Goal: Task Accomplishment & Management: Complete application form

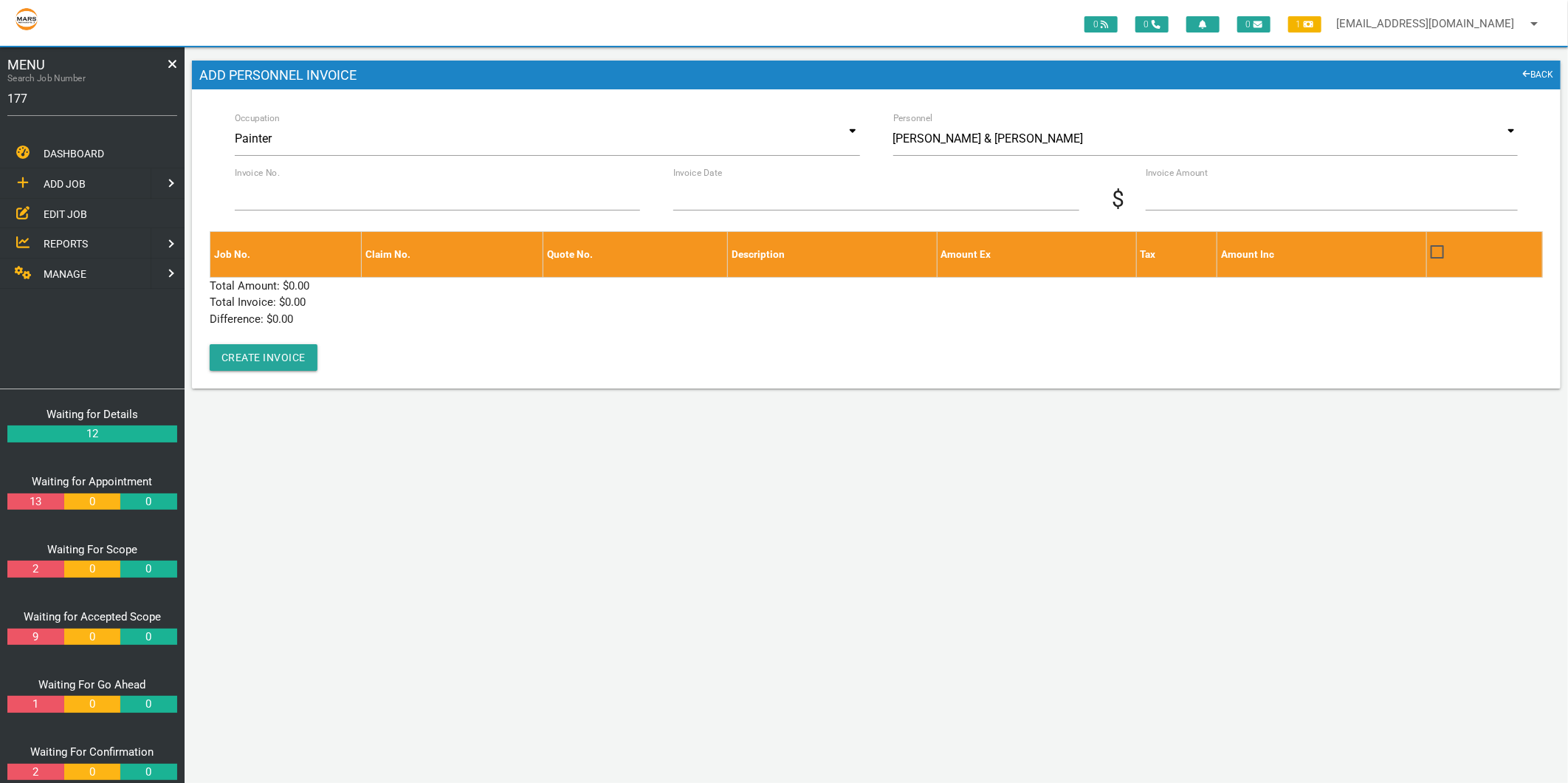
type input "1775"
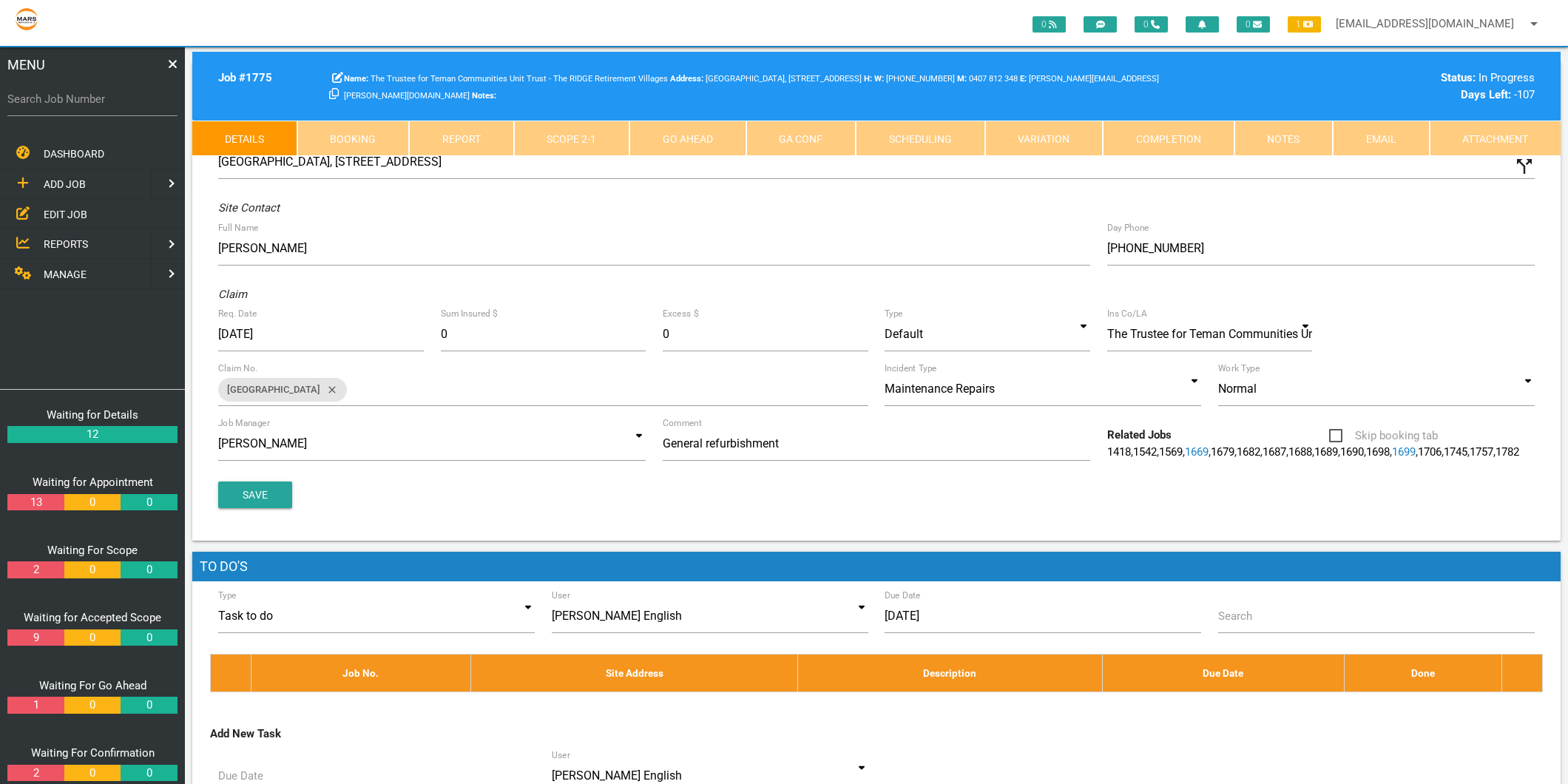
click at [576, 137] on link "Scope 2 - 1" at bounding box center [571, 138] width 116 height 36
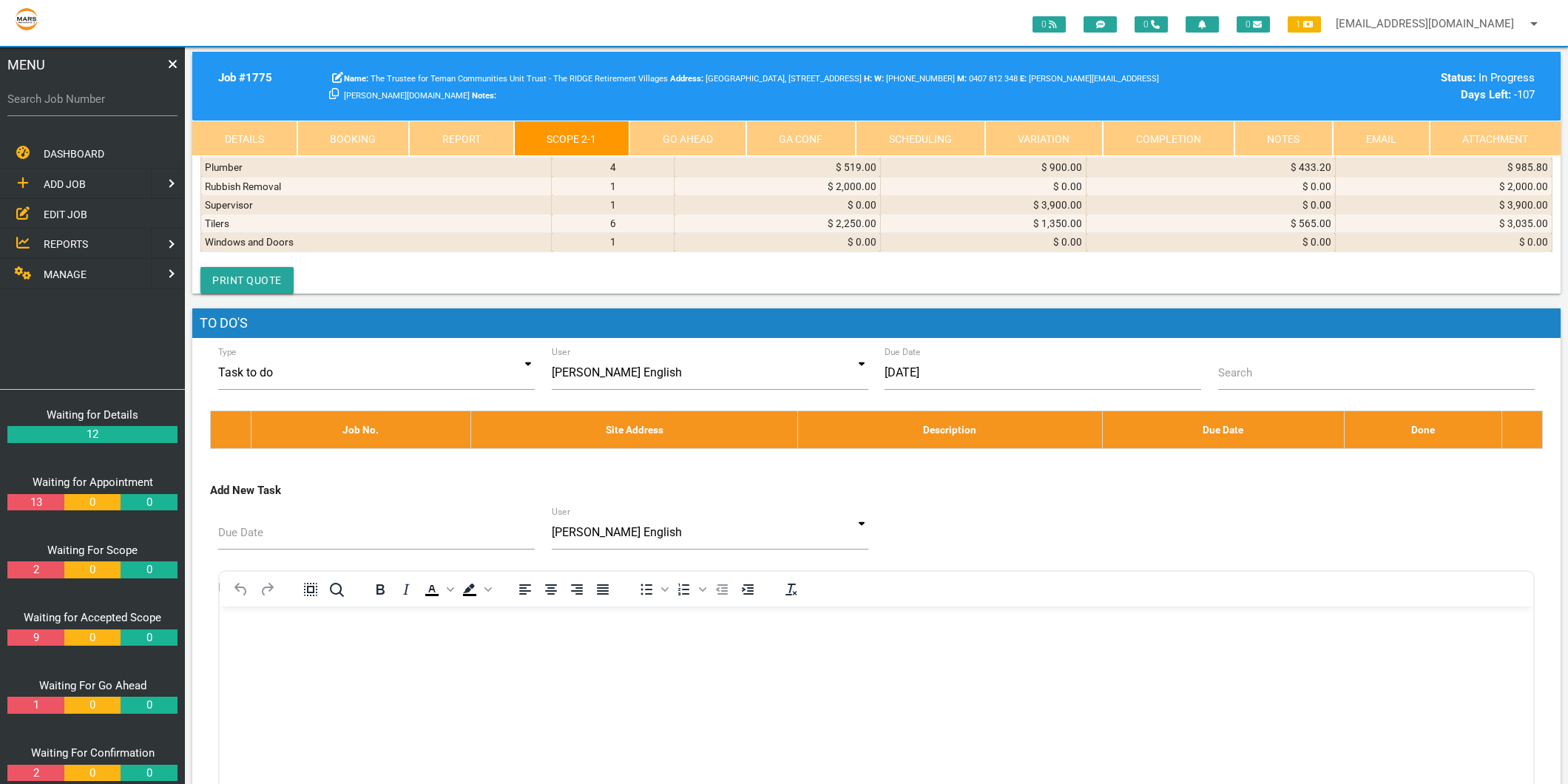
scroll to position [8626, 0]
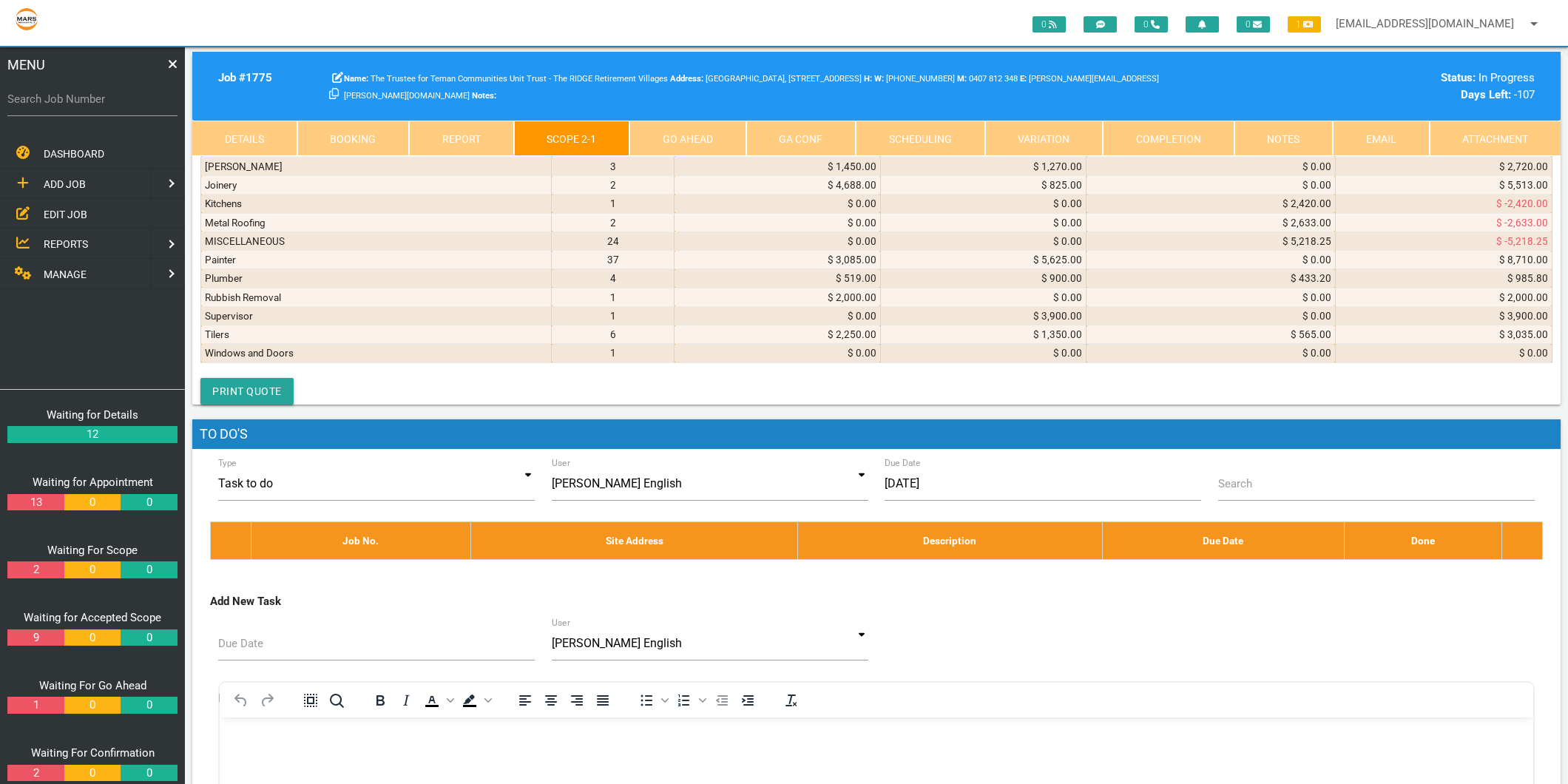
select select "Electricians"
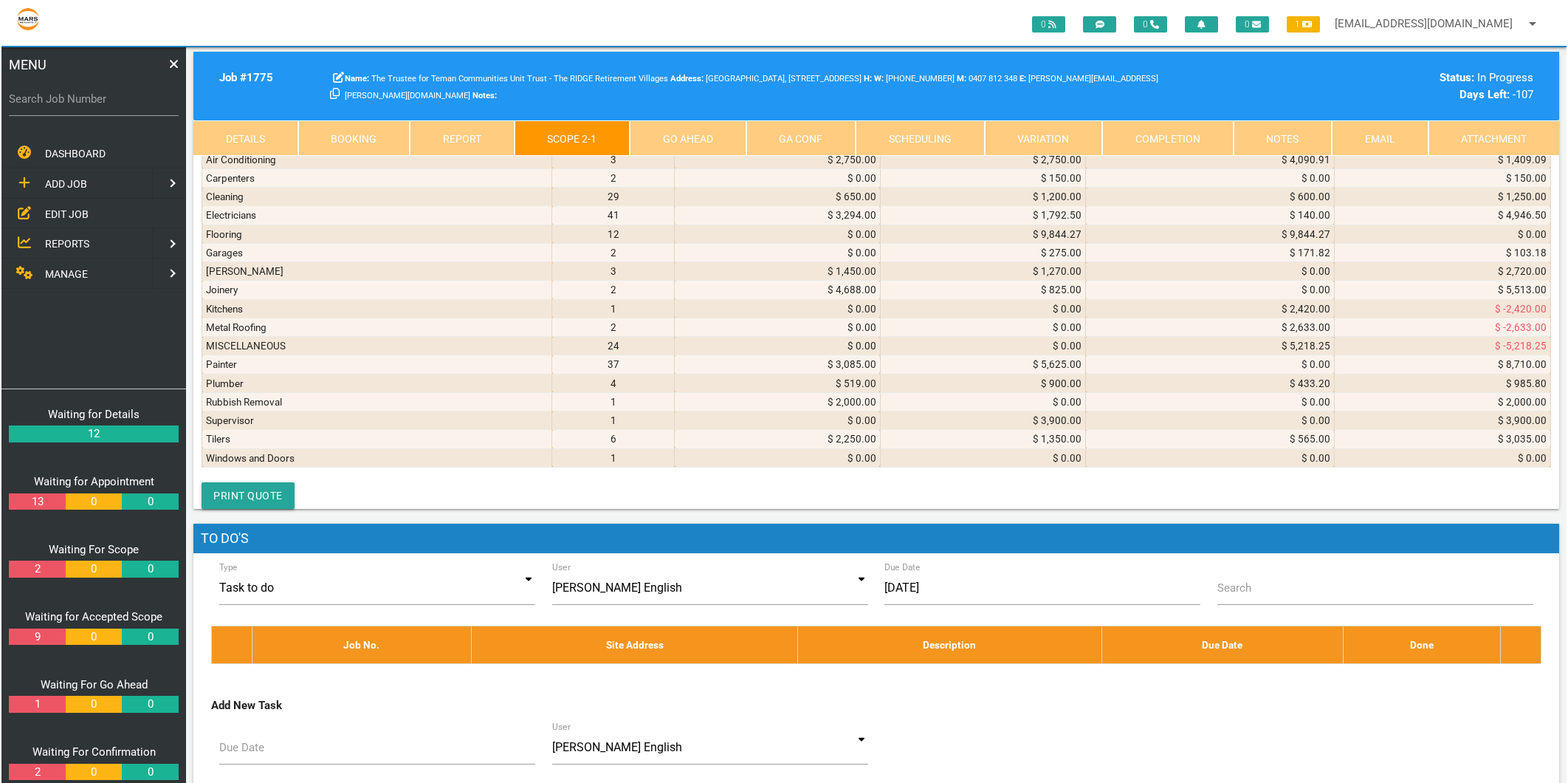
scroll to position [1, 0]
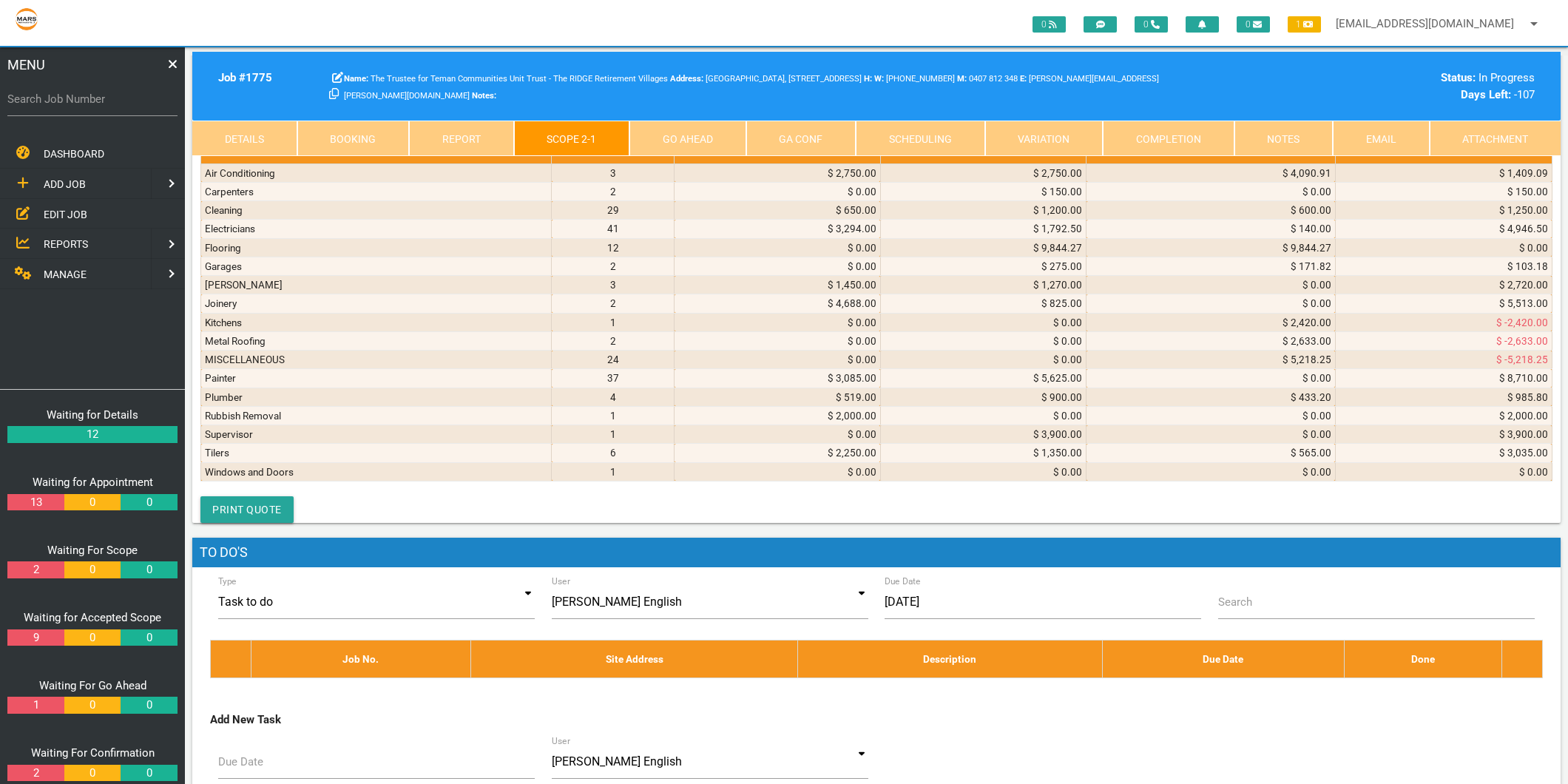
type textarea "[PERSON_NAME] ELECTRICAL PTY LTD INV 5811 Services Re: Unit 35 Cost of the elec…"
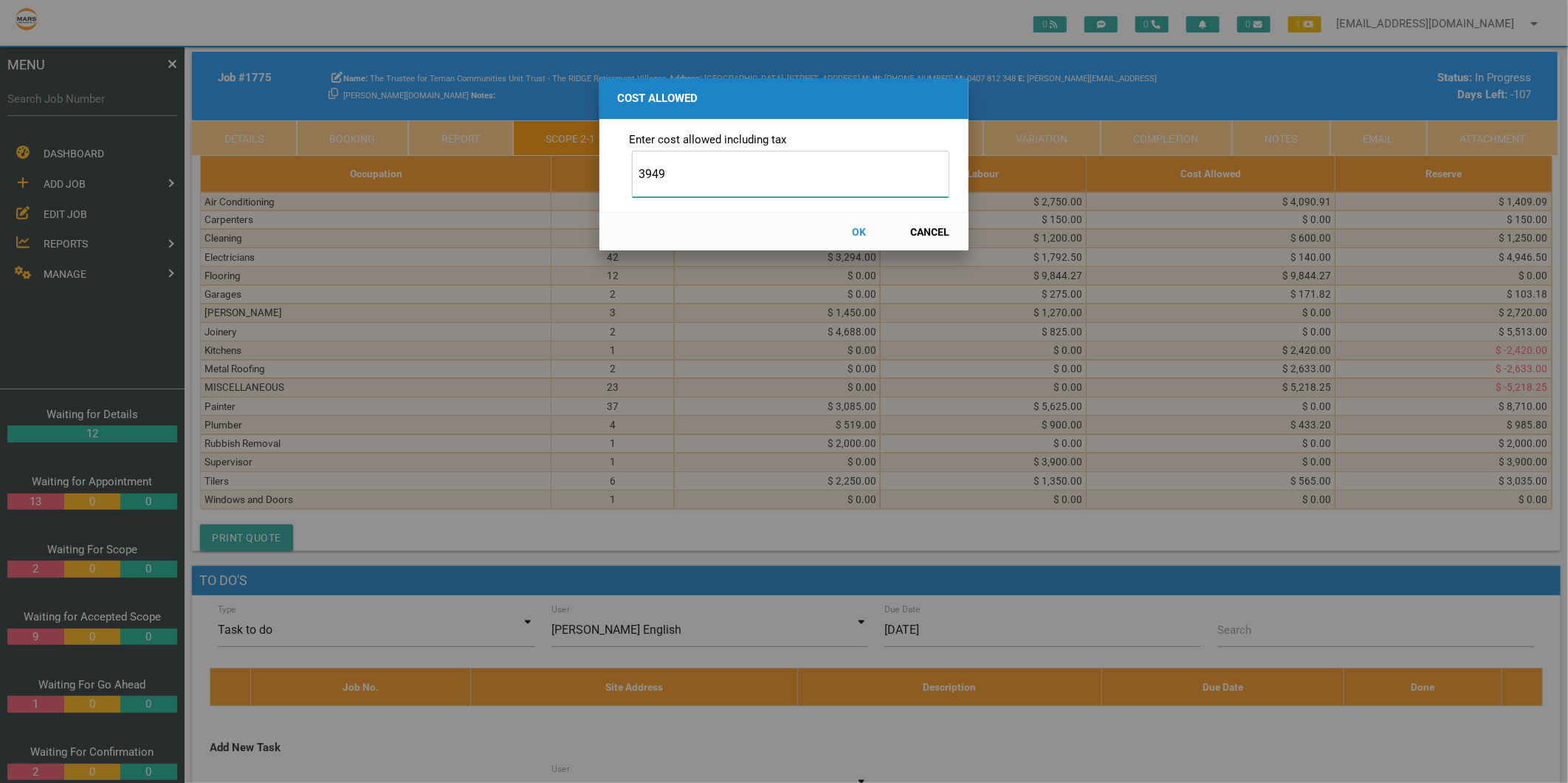
type input "3949"
click at [855, 236] on button "OK" at bounding box center [859, 231] width 65 height 26
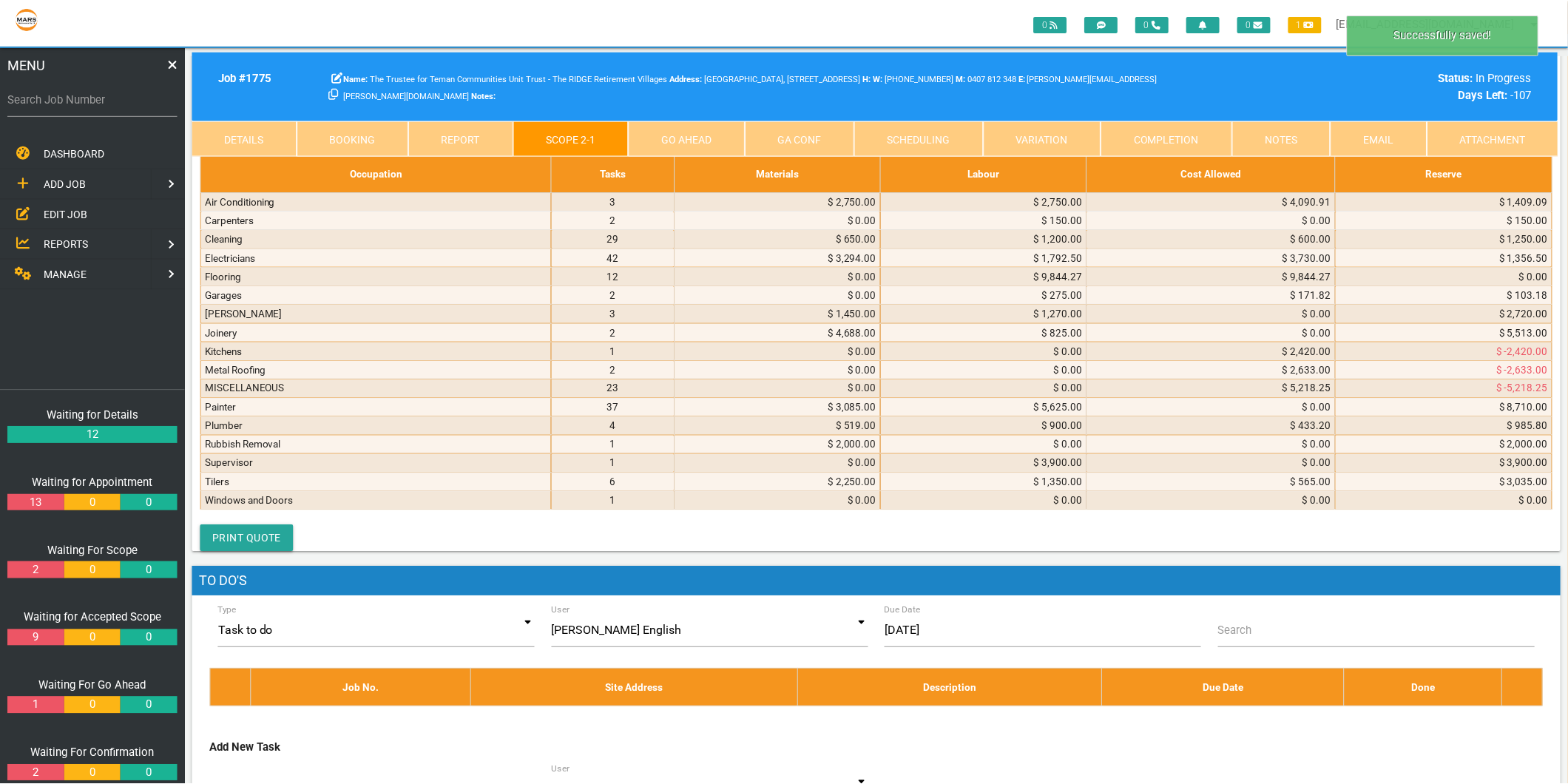
scroll to position [8642, 0]
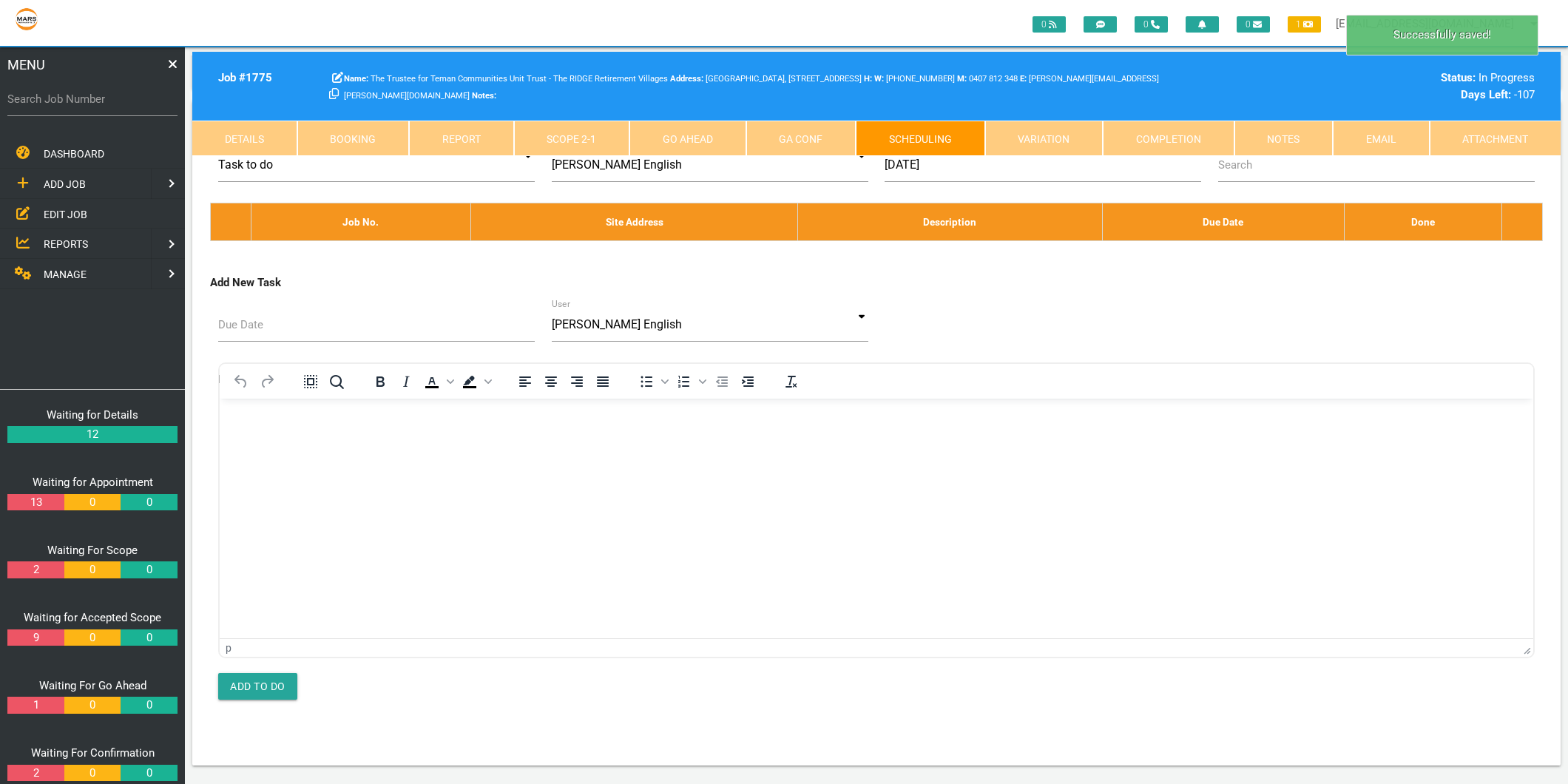
scroll to position [0, 0]
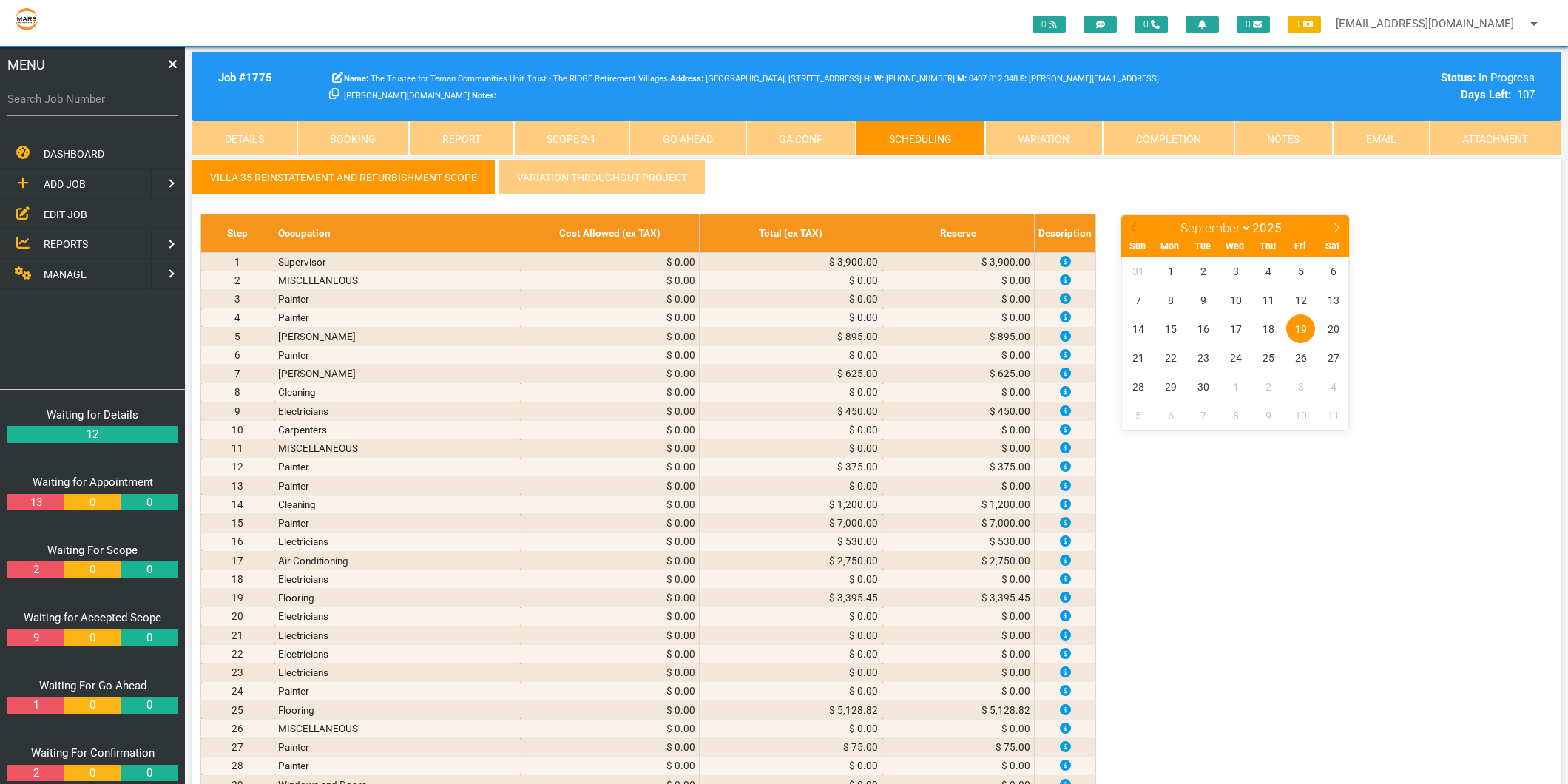
click at [1136, 226] on icon at bounding box center [1133, 227] width 10 height 10
click at [1334, 225] on icon at bounding box center [1336, 227] width 10 height 10
select select "7"
click at [1134, 301] on span "3" at bounding box center [1137, 300] width 29 height 29
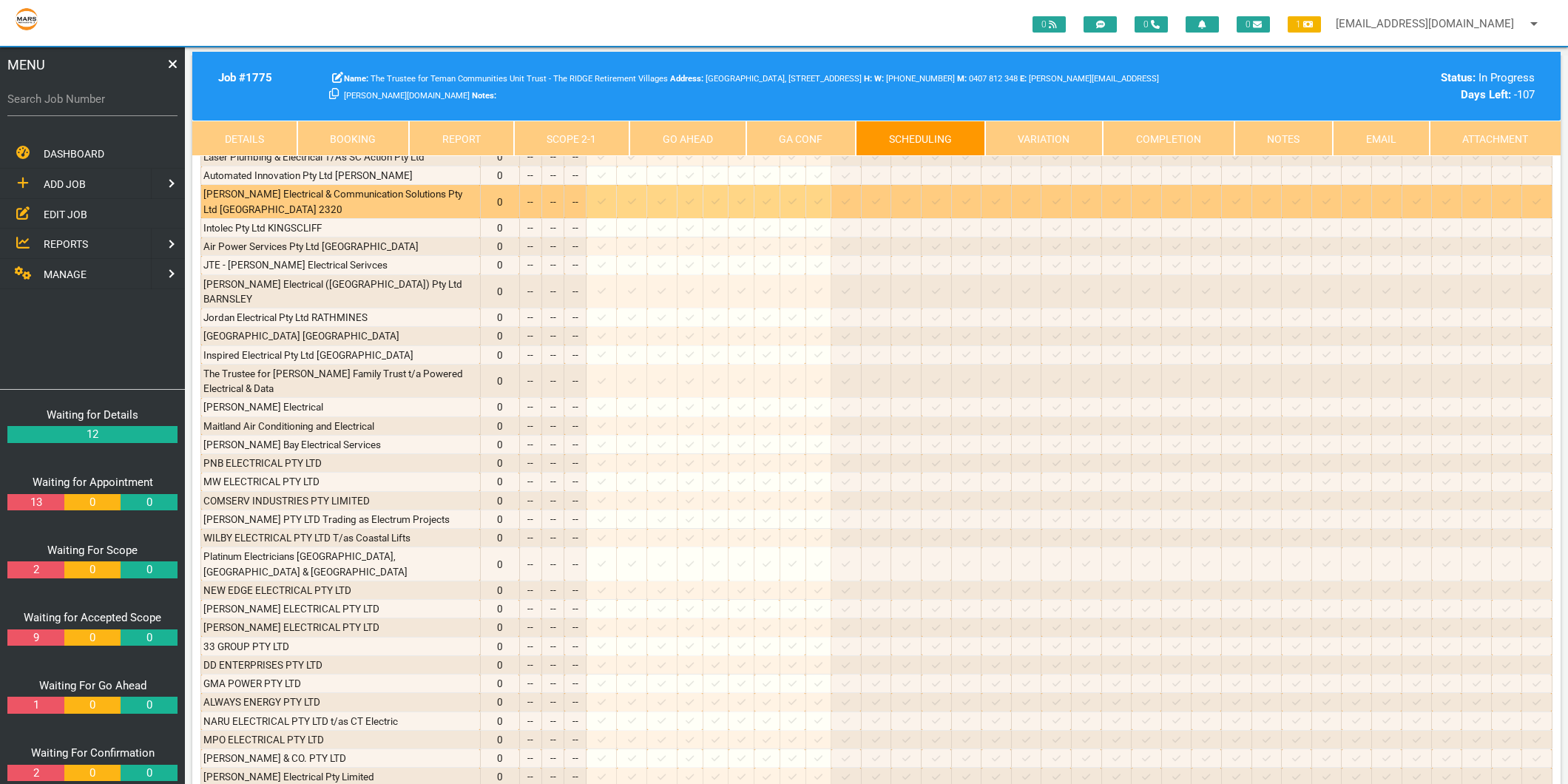
scroll to position [3532, 0]
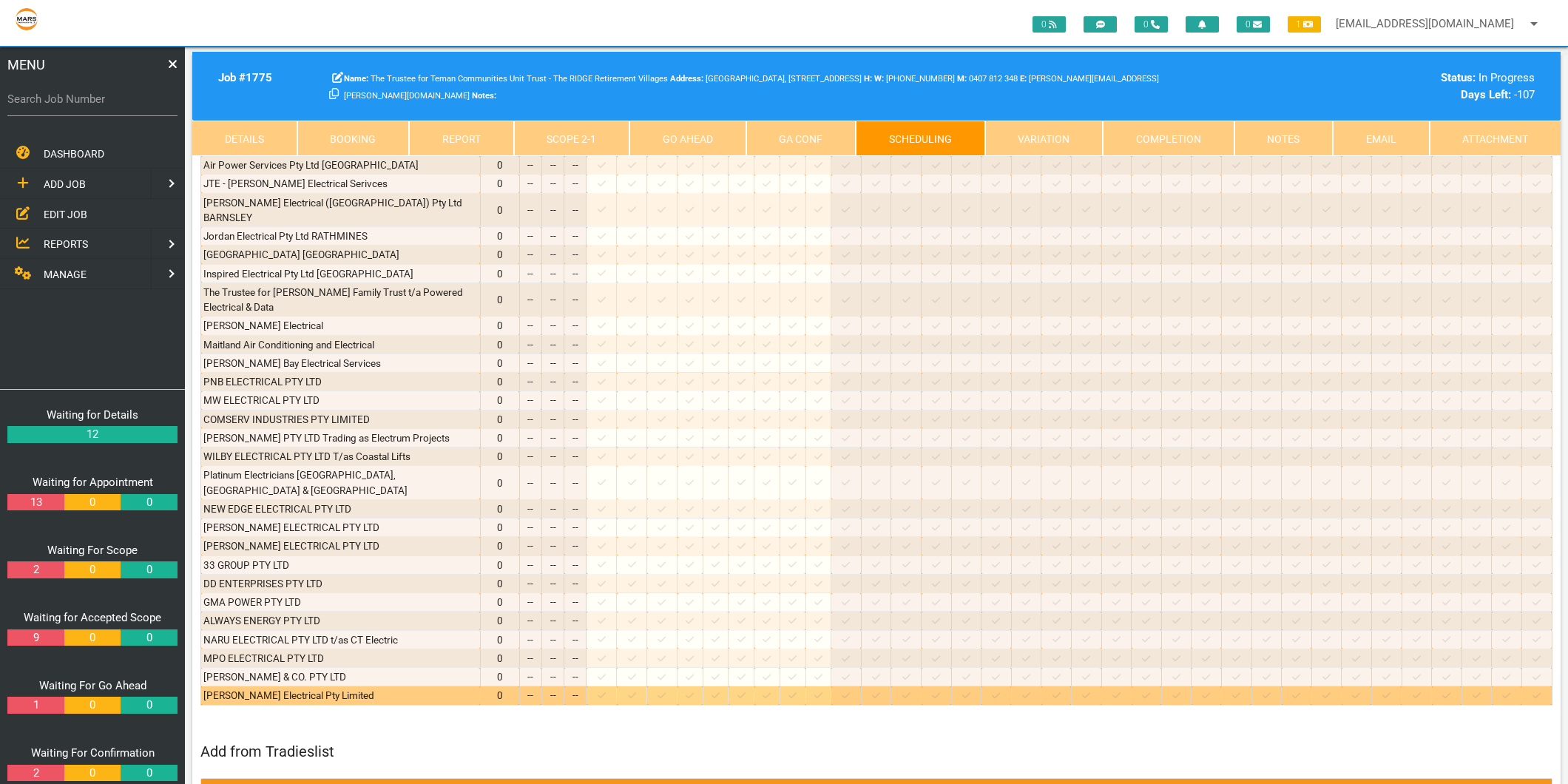
click at [606, 691] on icon at bounding box center [601, 696] width 8 height 10
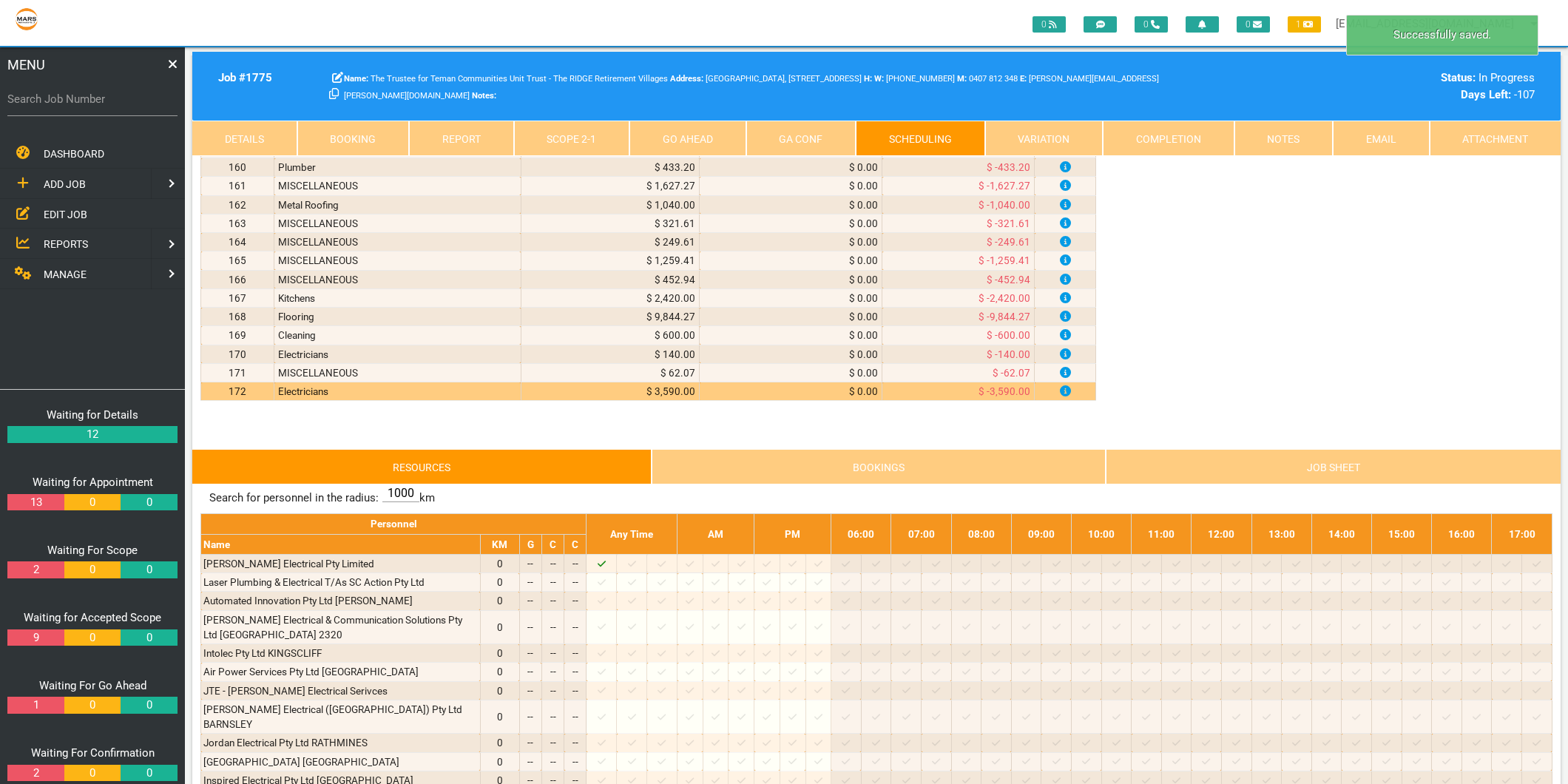
scroll to position [3040, 0]
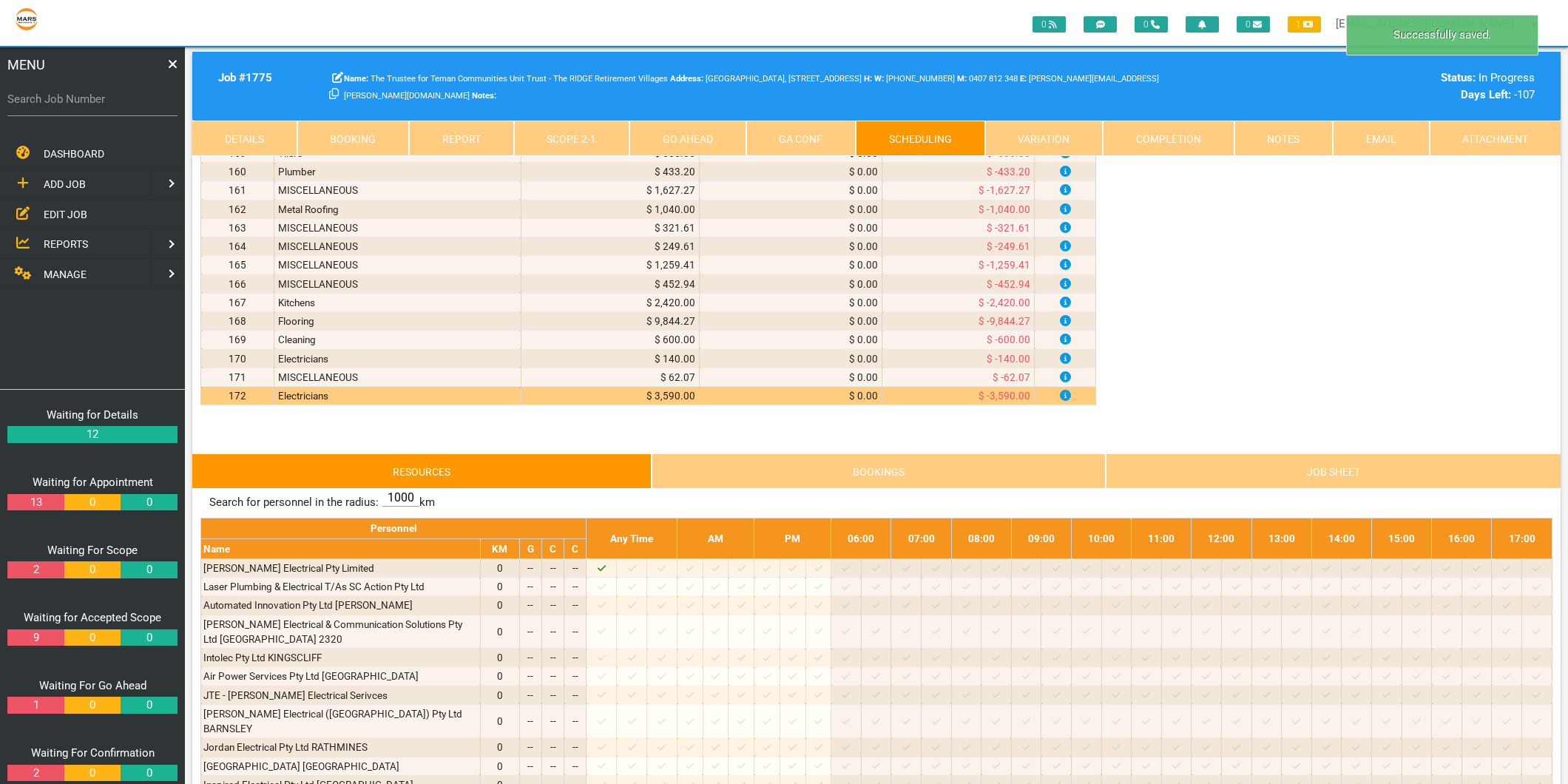
click at [535, 134] on link "Scope 2 - 1" at bounding box center [571, 138] width 116 height 36
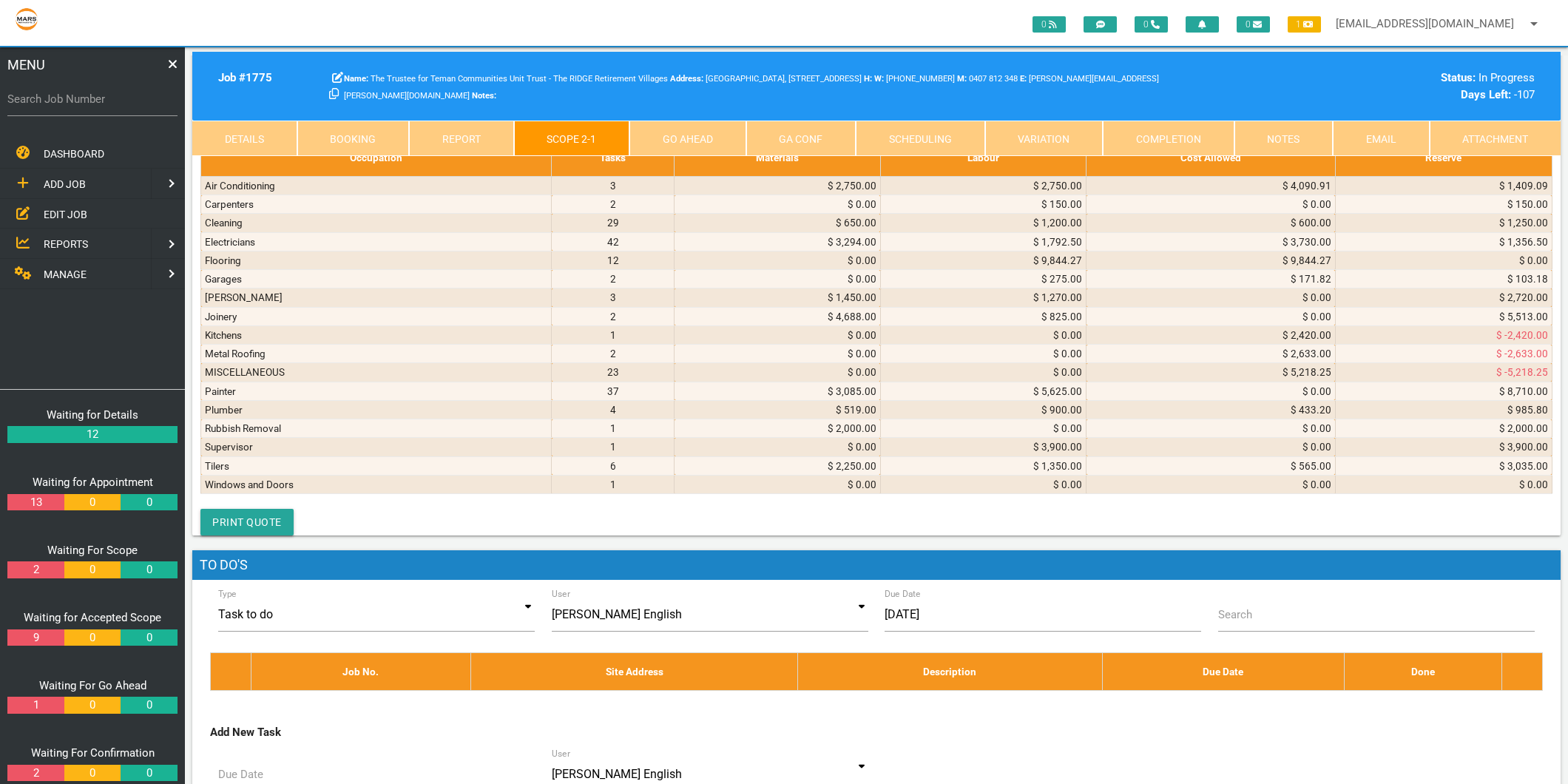
scroll to position [8626, 0]
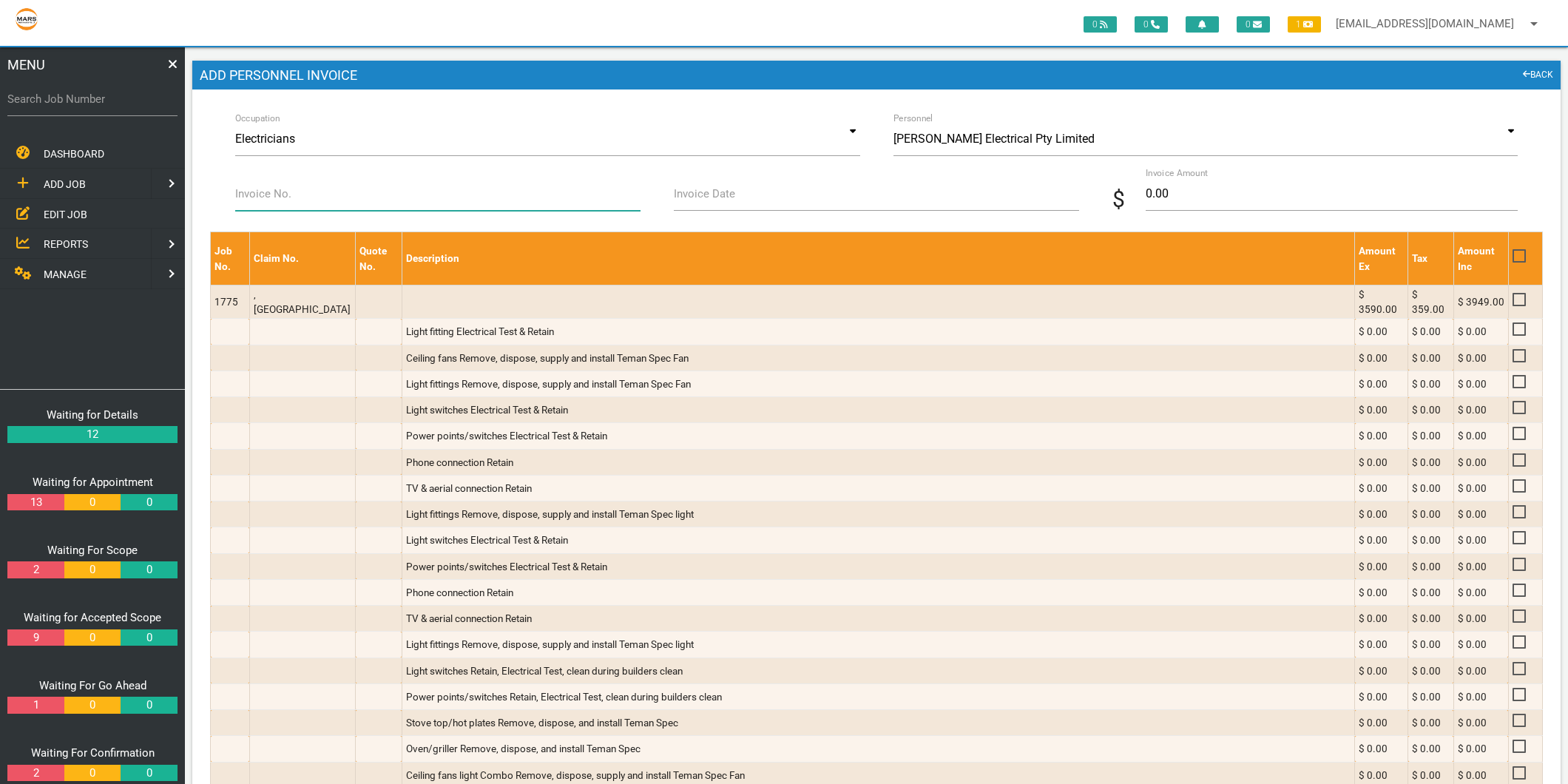
click at [292, 186] on input "Invoice No." at bounding box center [438, 194] width 405 height 34
type input "5811"
click at [697, 209] on input "Invoice Date" at bounding box center [876, 194] width 405 height 34
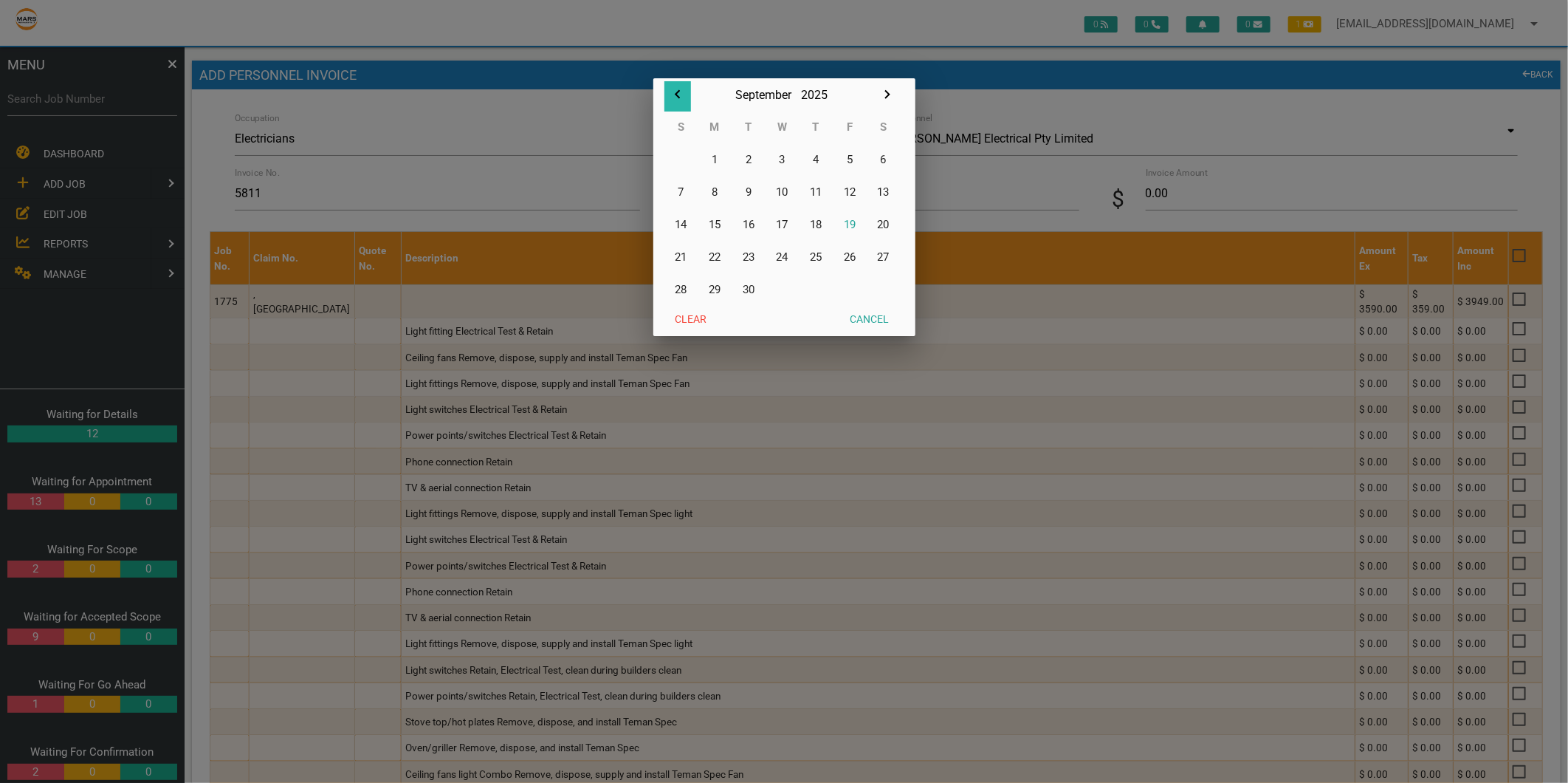
click at [676, 93] on icon "button" at bounding box center [677, 94] width 5 height 9
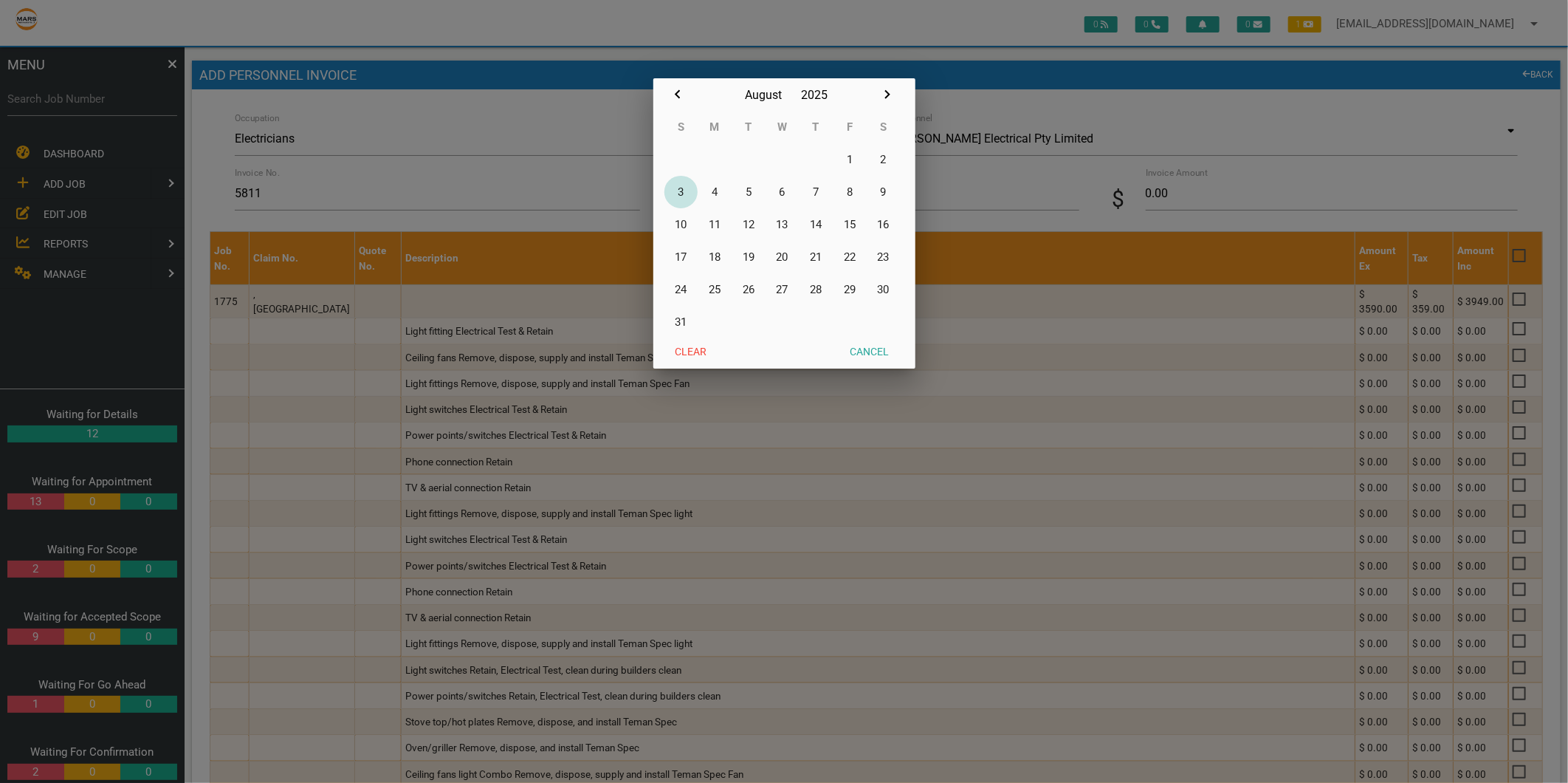
click at [683, 188] on button "3" at bounding box center [681, 192] width 34 height 33
type input "[DATE]"
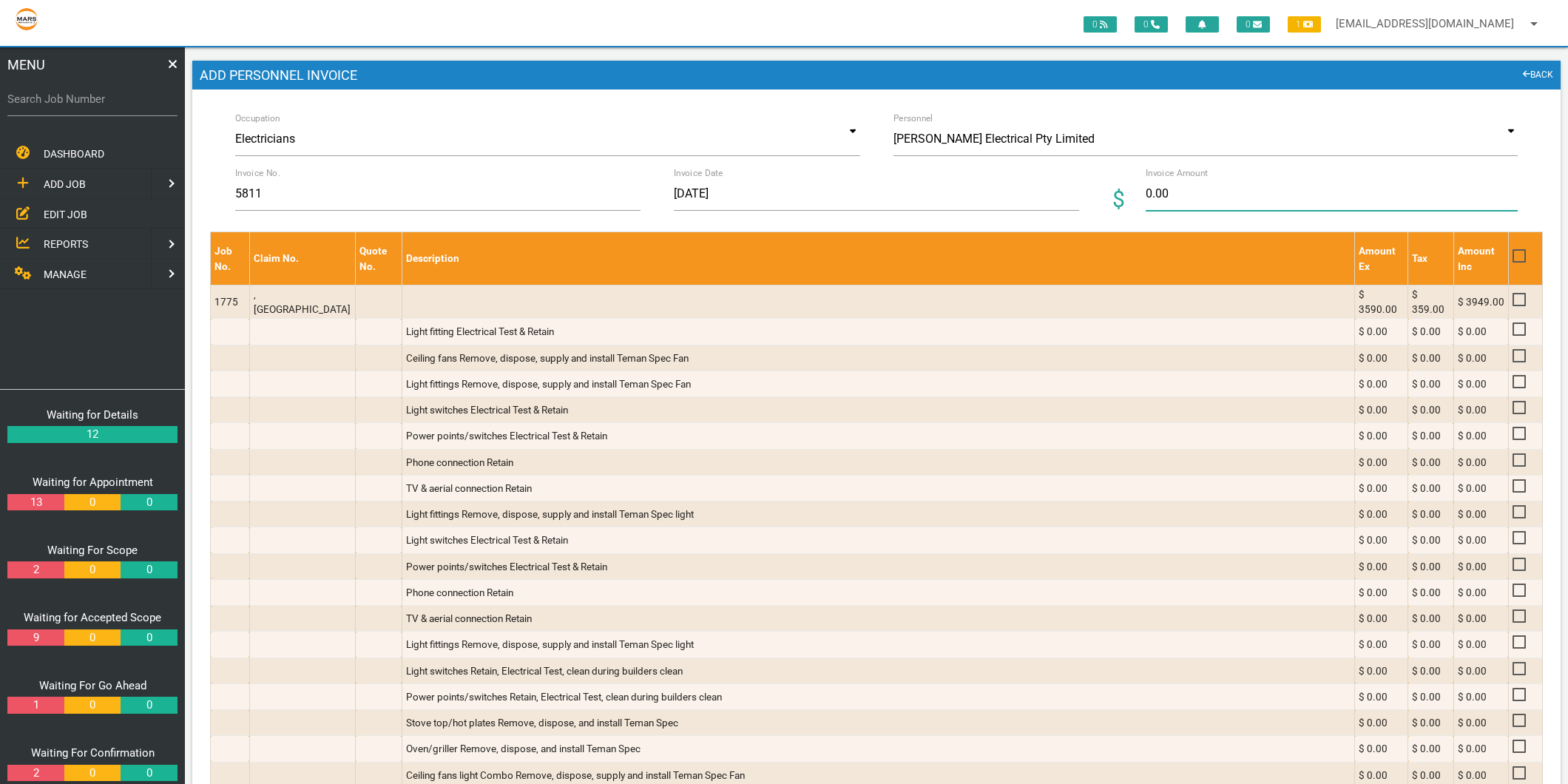
click at [1188, 195] on input "0.00" at bounding box center [1332, 194] width 372 height 34
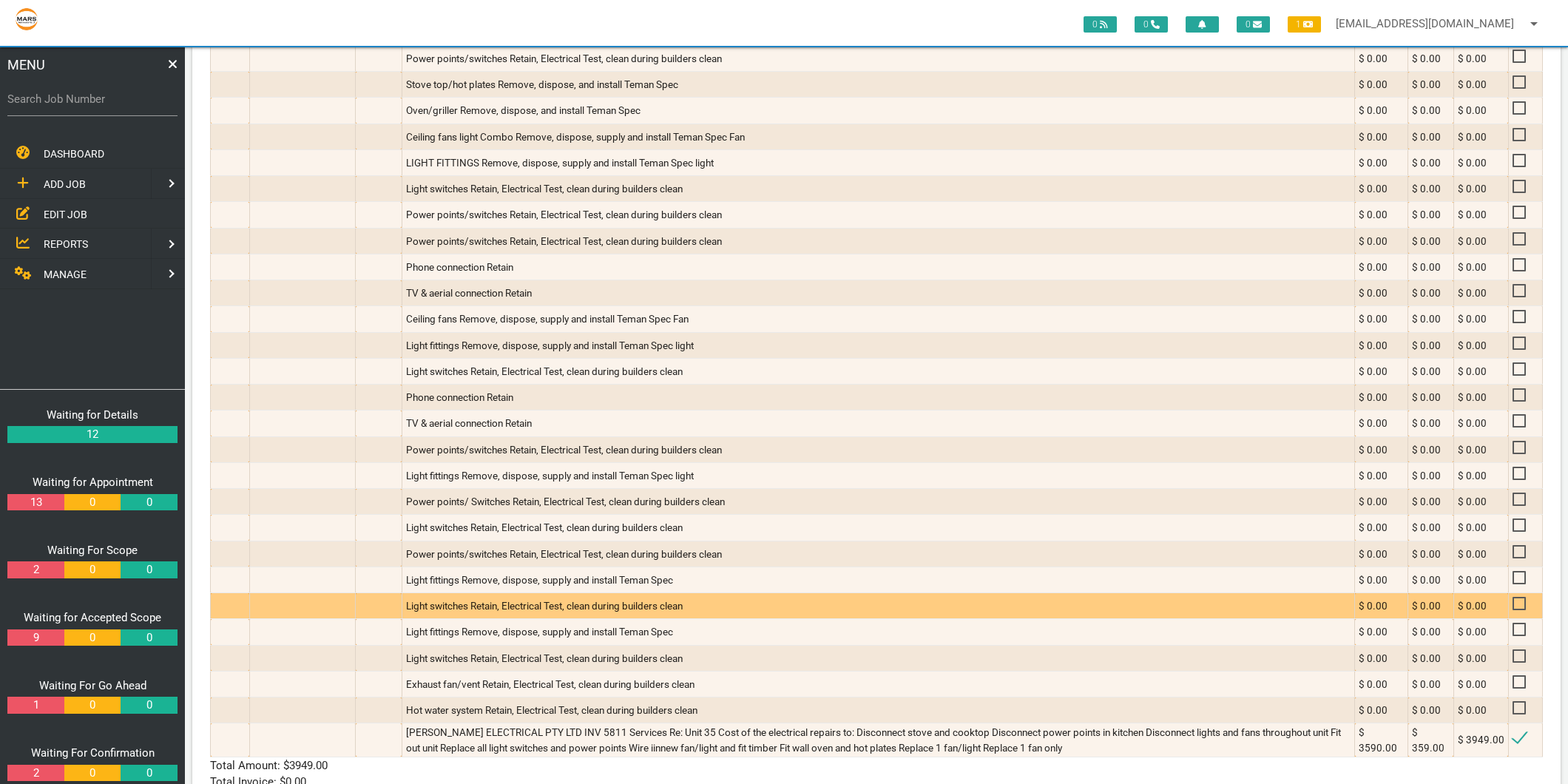
scroll to position [728, 0]
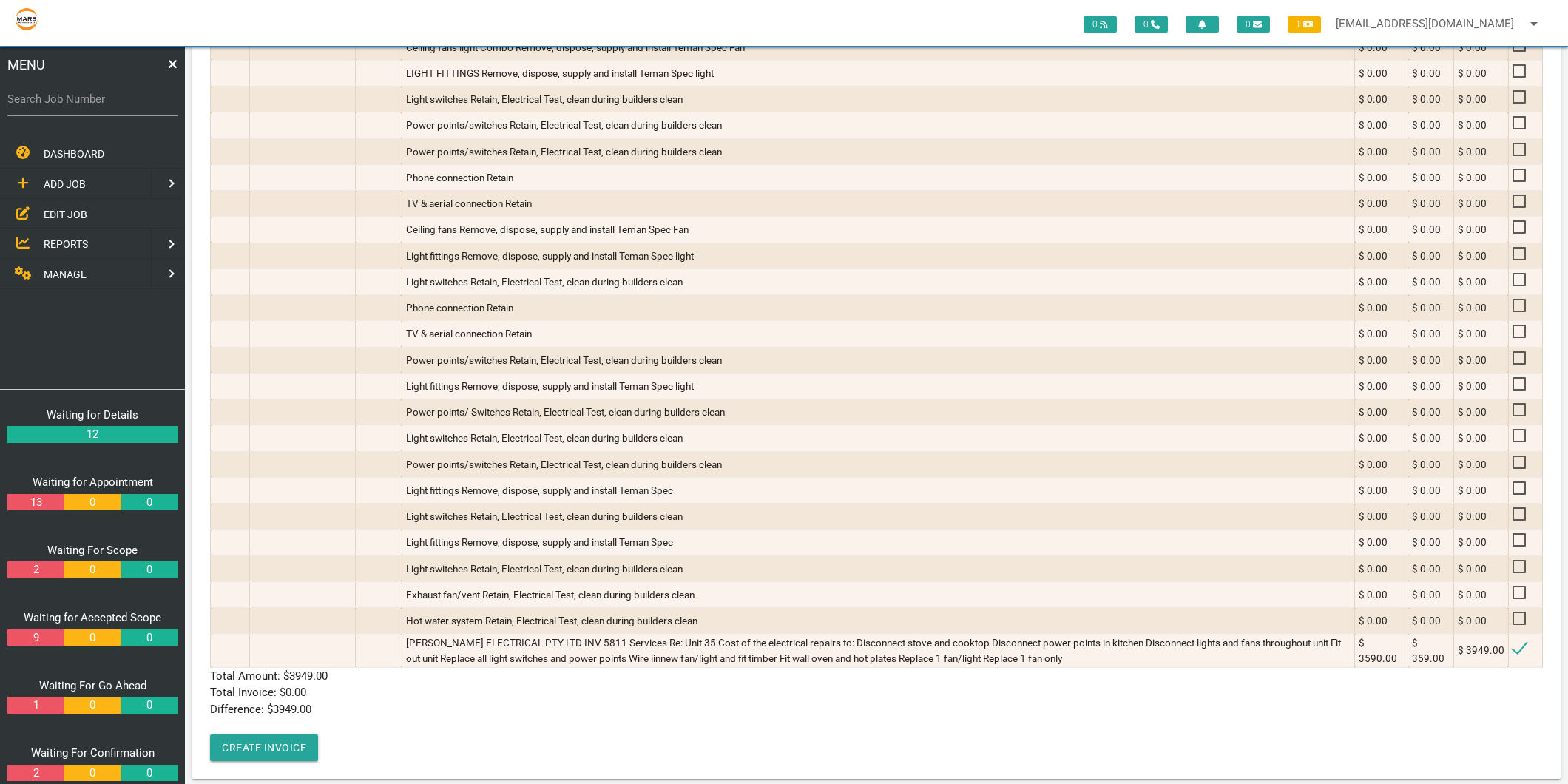
type input "3949"
click at [693, 720] on div "Job No. Claim No. Quote No. Description Amount Ex Tax Amount Inc 1775 ,[GEOGRAP…" at bounding box center [876, 131] width 1333 height 1257
click at [290, 738] on button "Create Invoice" at bounding box center [263, 747] width 108 height 27
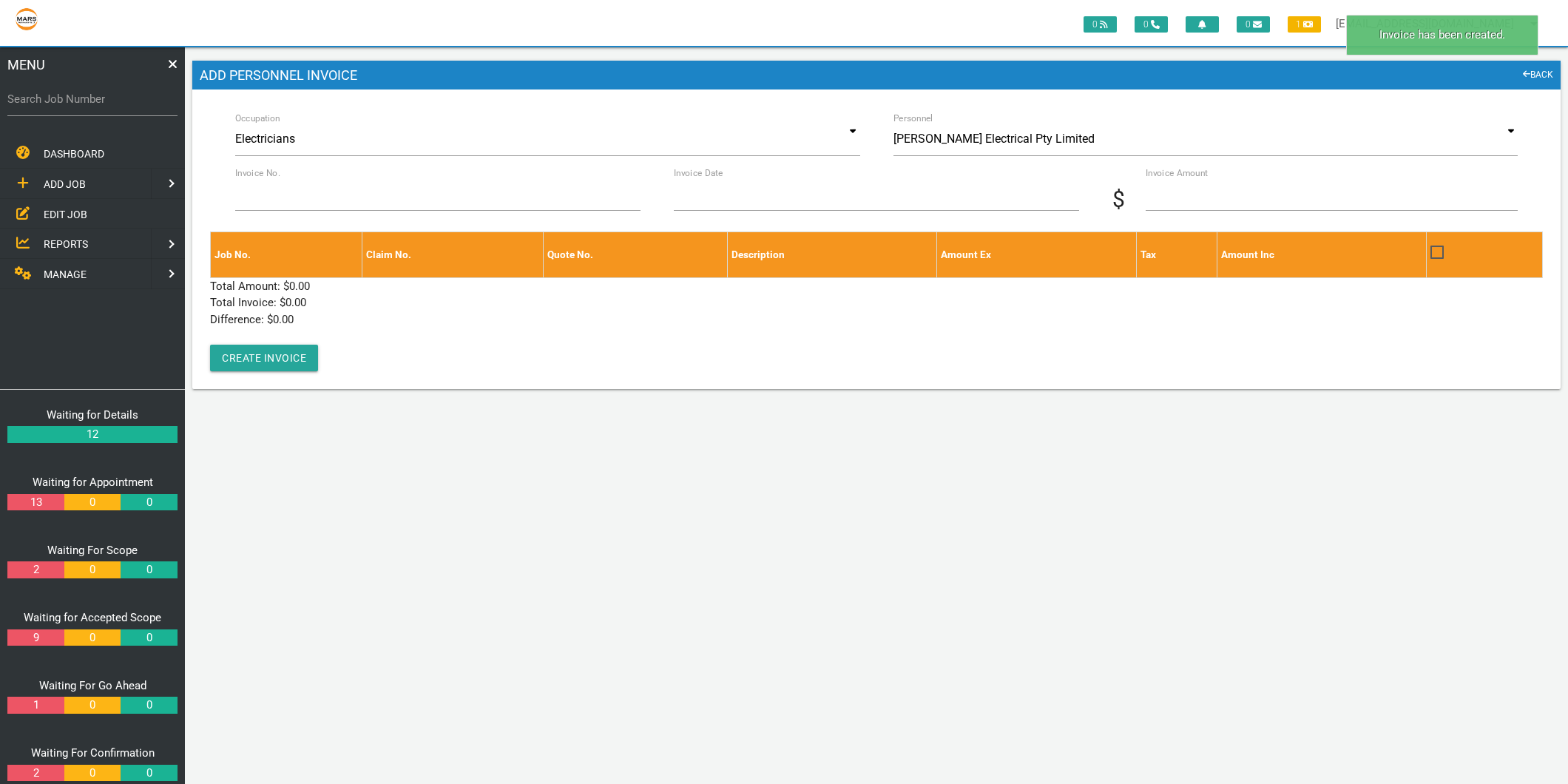
scroll to position [0, 0]
click at [61, 99] on label "Search Job Number" at bounding box center [92, 99] width 170 height 17
click at [61, 99] on input "Search Job Number" at bounding box center [92, 99] width 170 height 34
type input "1247"
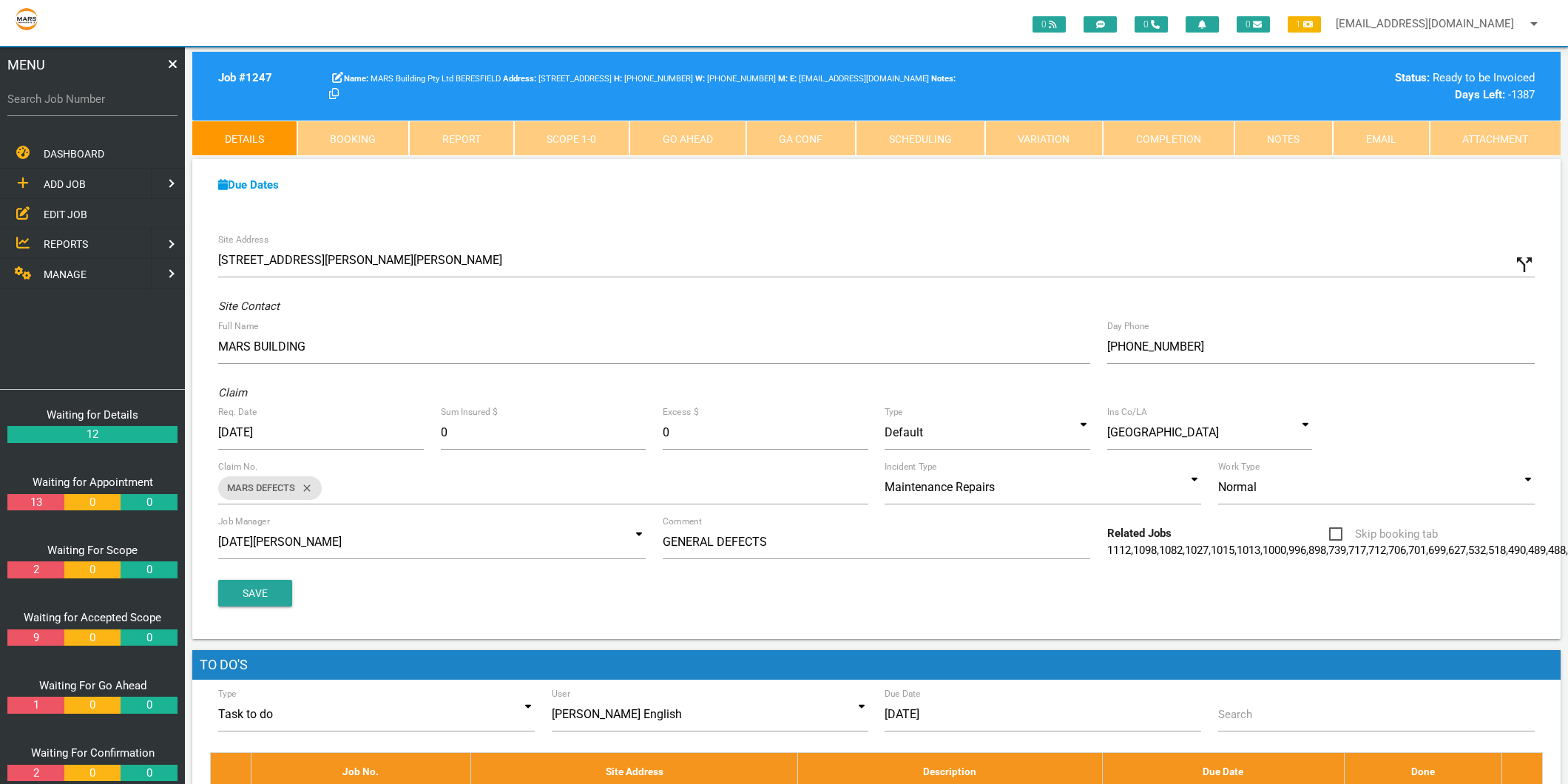
click at [94, 95] on label "Search Job Number" at bounding box center [92, 99] width 170 height 17
click at [94, 95] on input "Search Job Number" at bounding box center [92, 99] width 170 height 34
type input "1746"
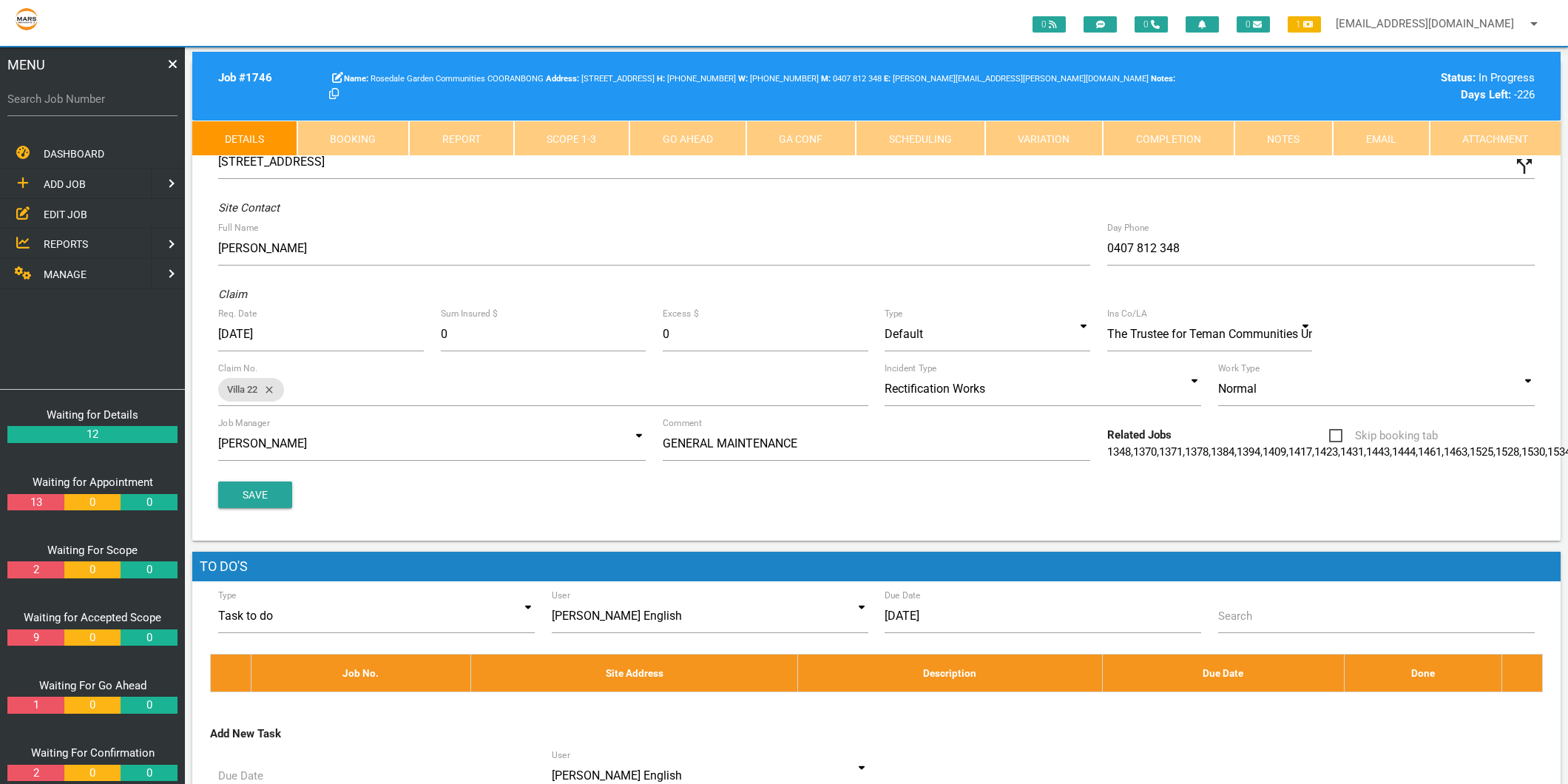
click at [587, 141] on link "Scope 1 - 3" at bounding box center [571, 138] width 116 height 36
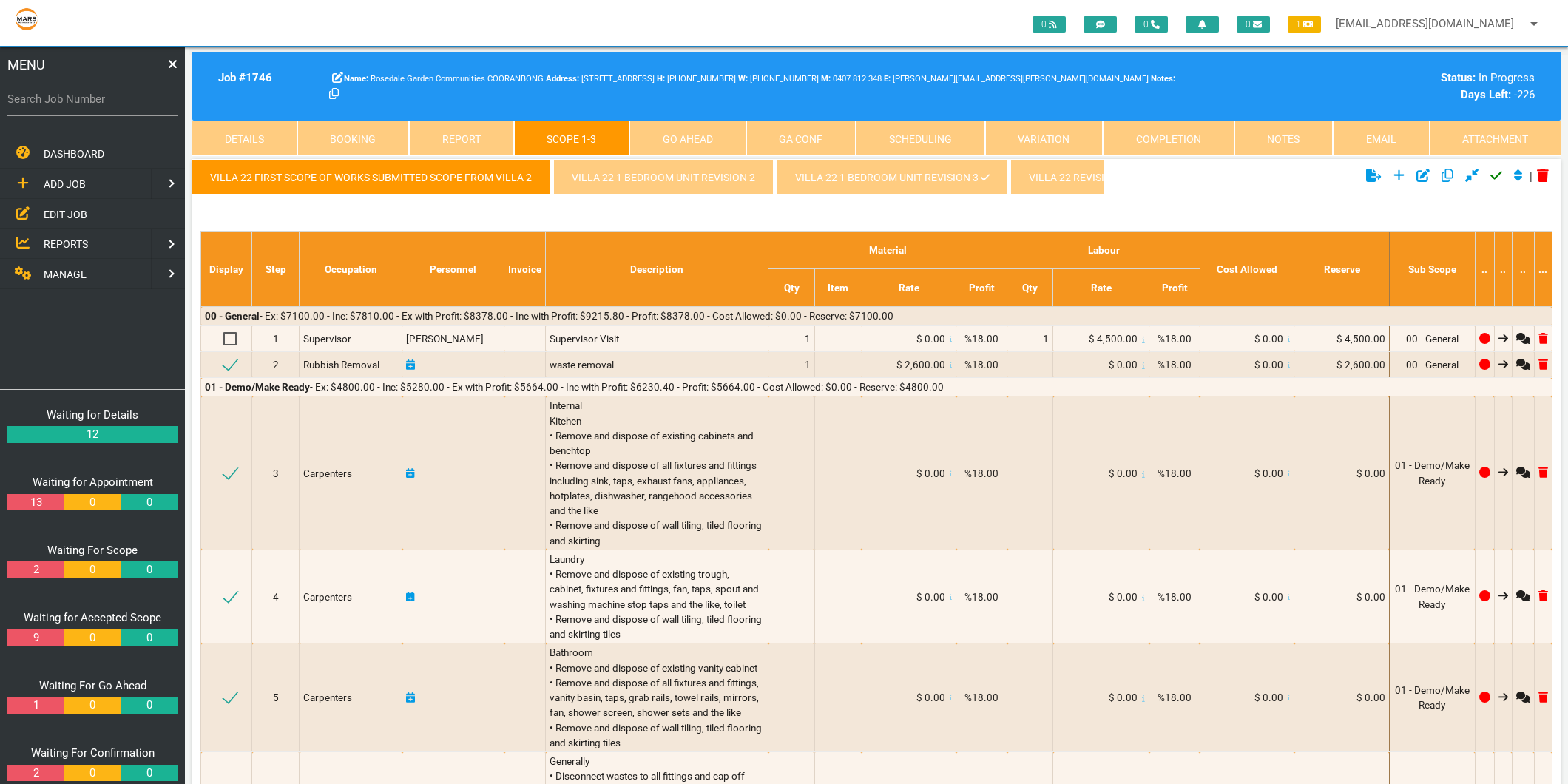
click at [846, 172] on link "Villa 22 1 Bedroom Unit revision 3" at bounding box center [891, 177] width 230 height 36
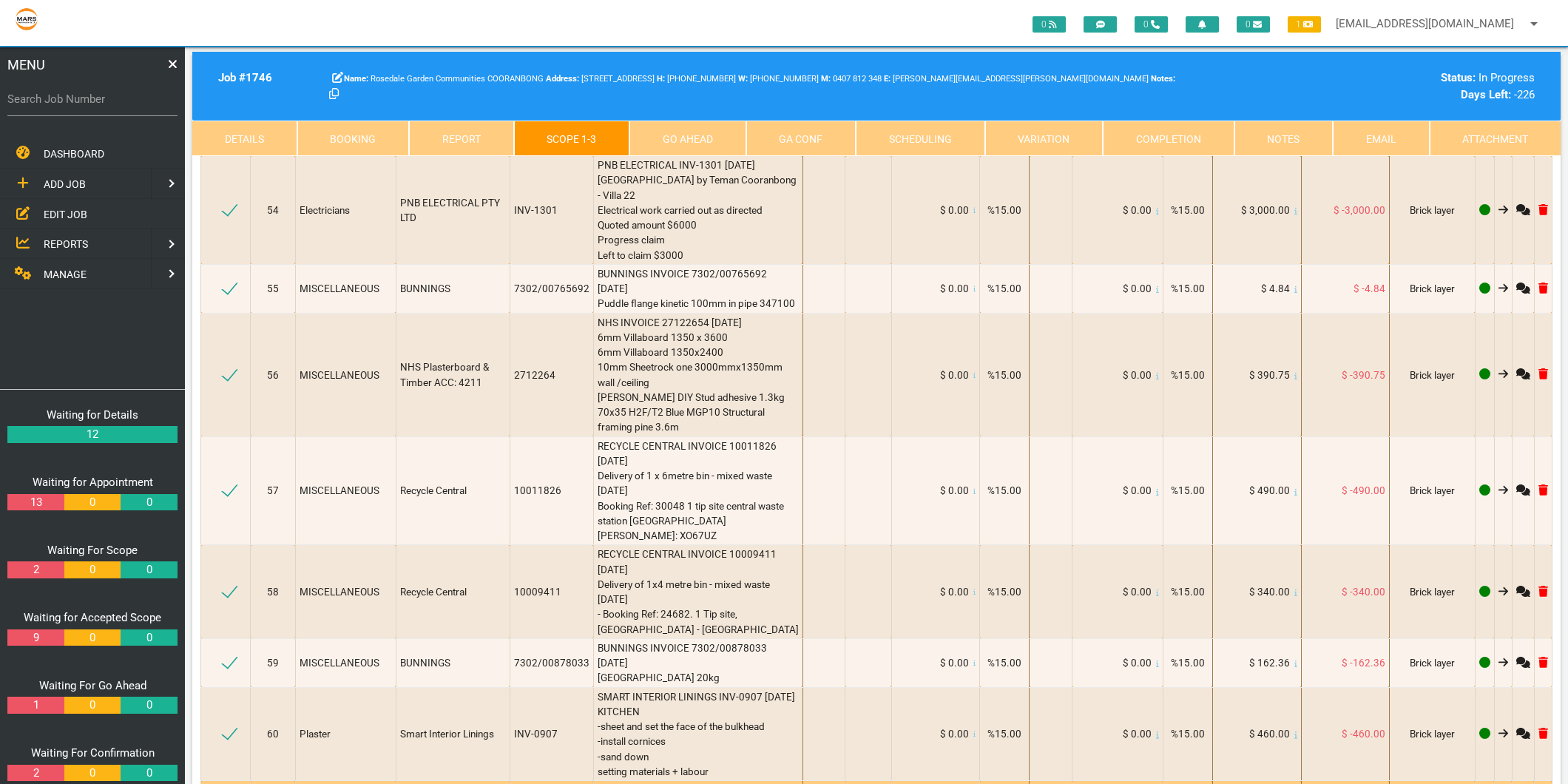
scroll to position [7969, 0]
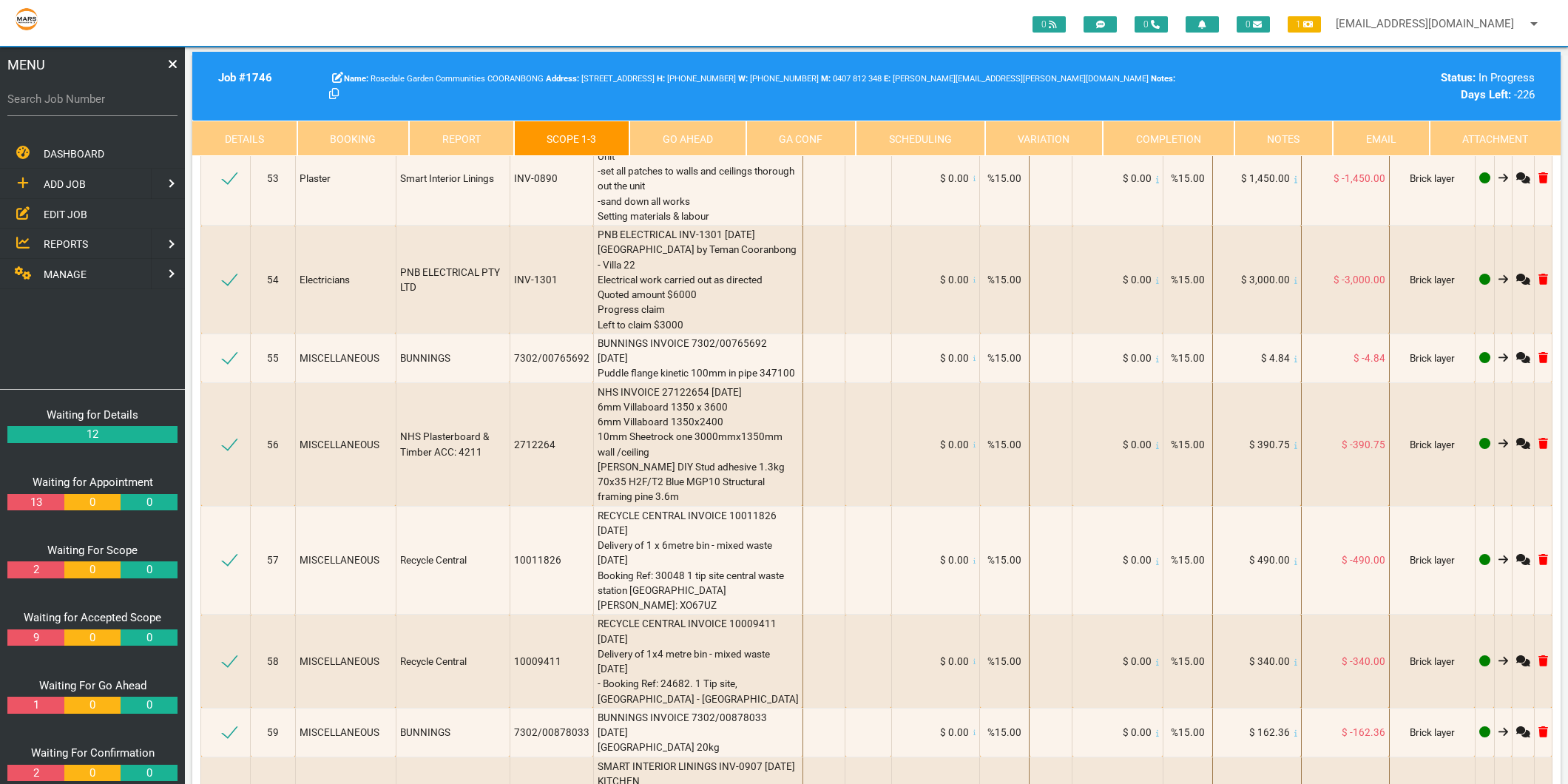
select select "Waterproofer"
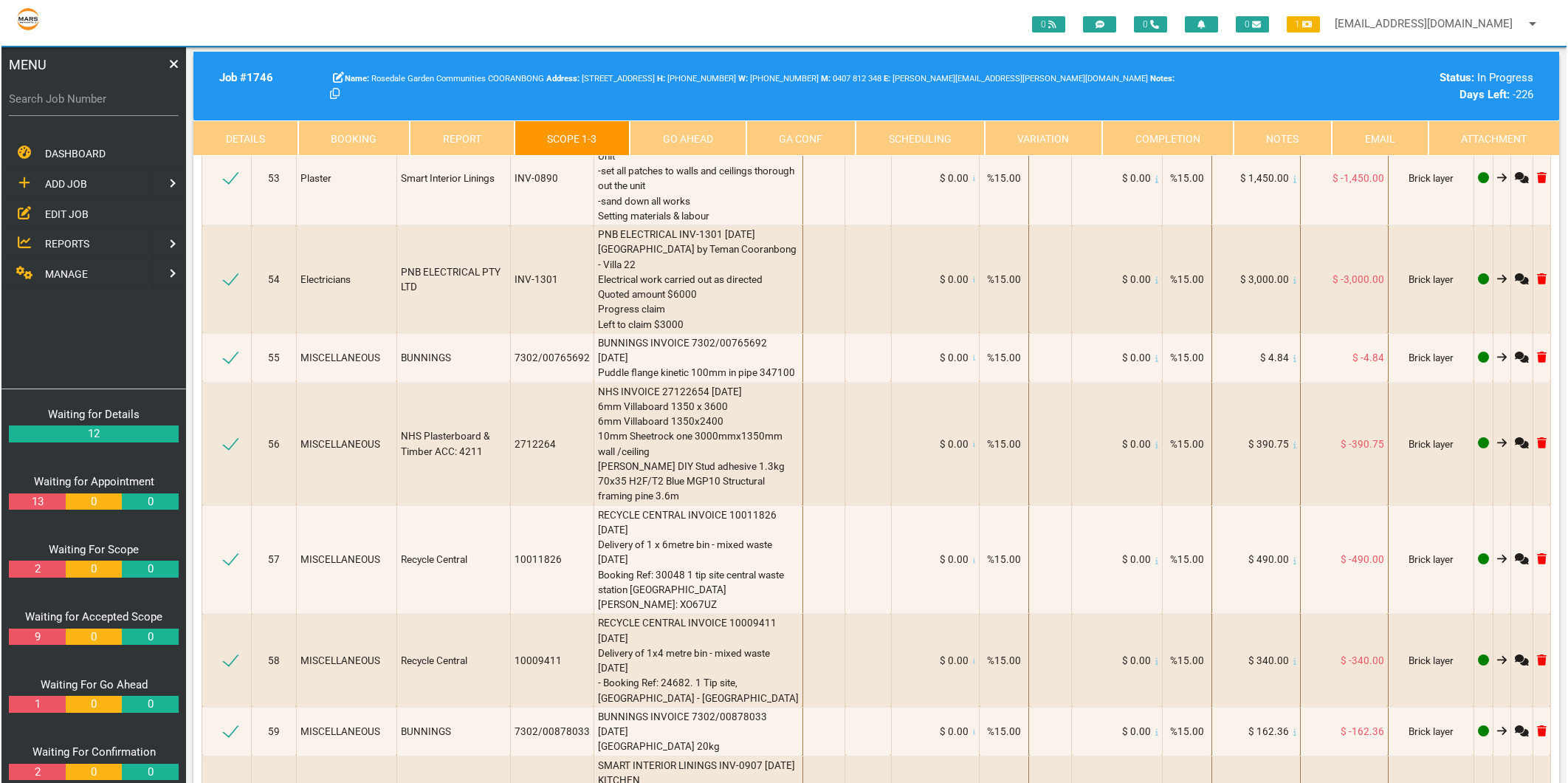
scroll to position [1, 0]
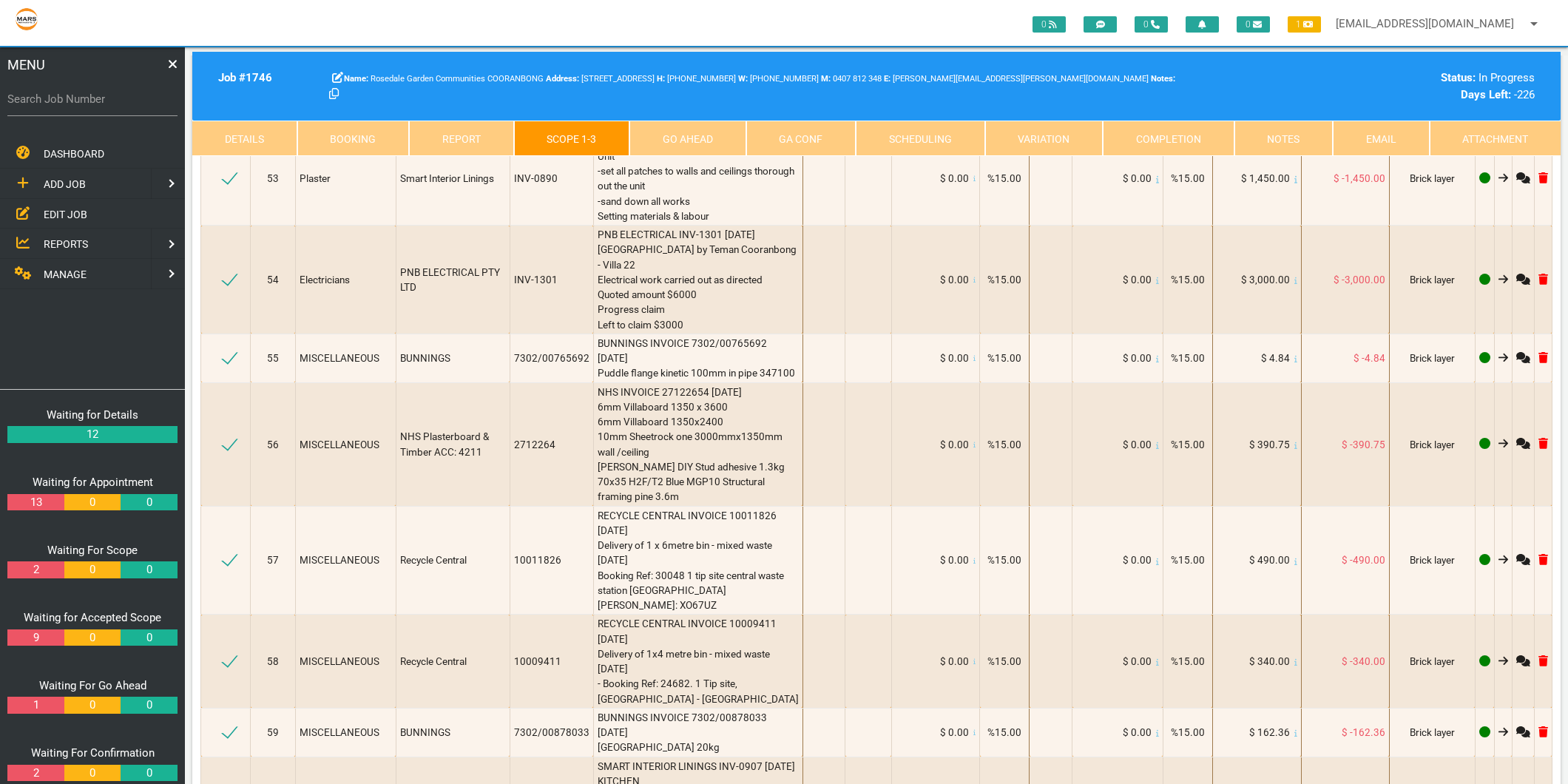
type textarea "[DEMOGRAPHIC_DATA][PERSON_NAME] WATERPROOFING INV-13074 [DATE] [STREET_ADDRESS]…"
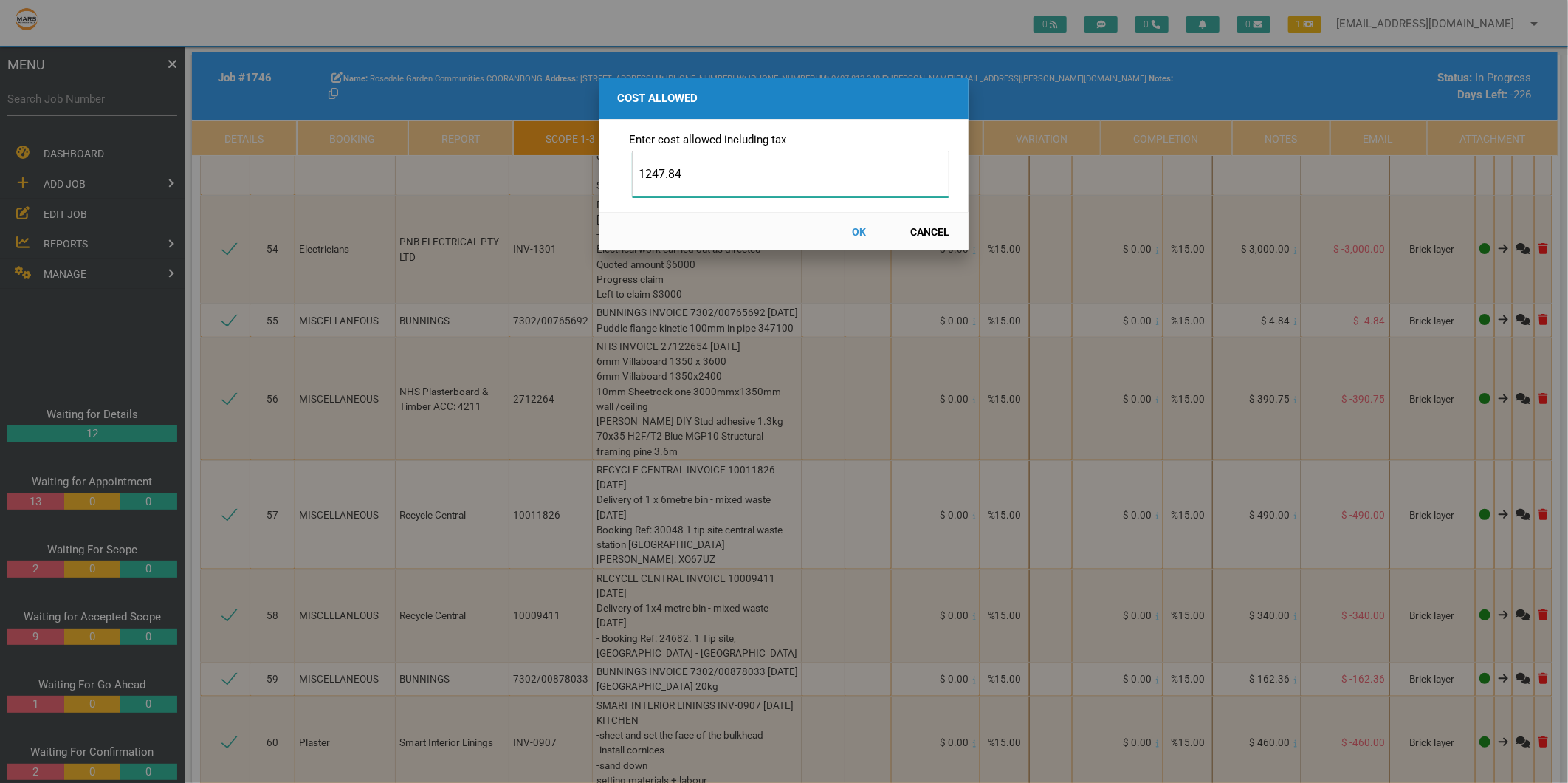
type input "1247.84"
click at [858, 224] on button "OK" at bounding box center [859, 231] width 65 height 26
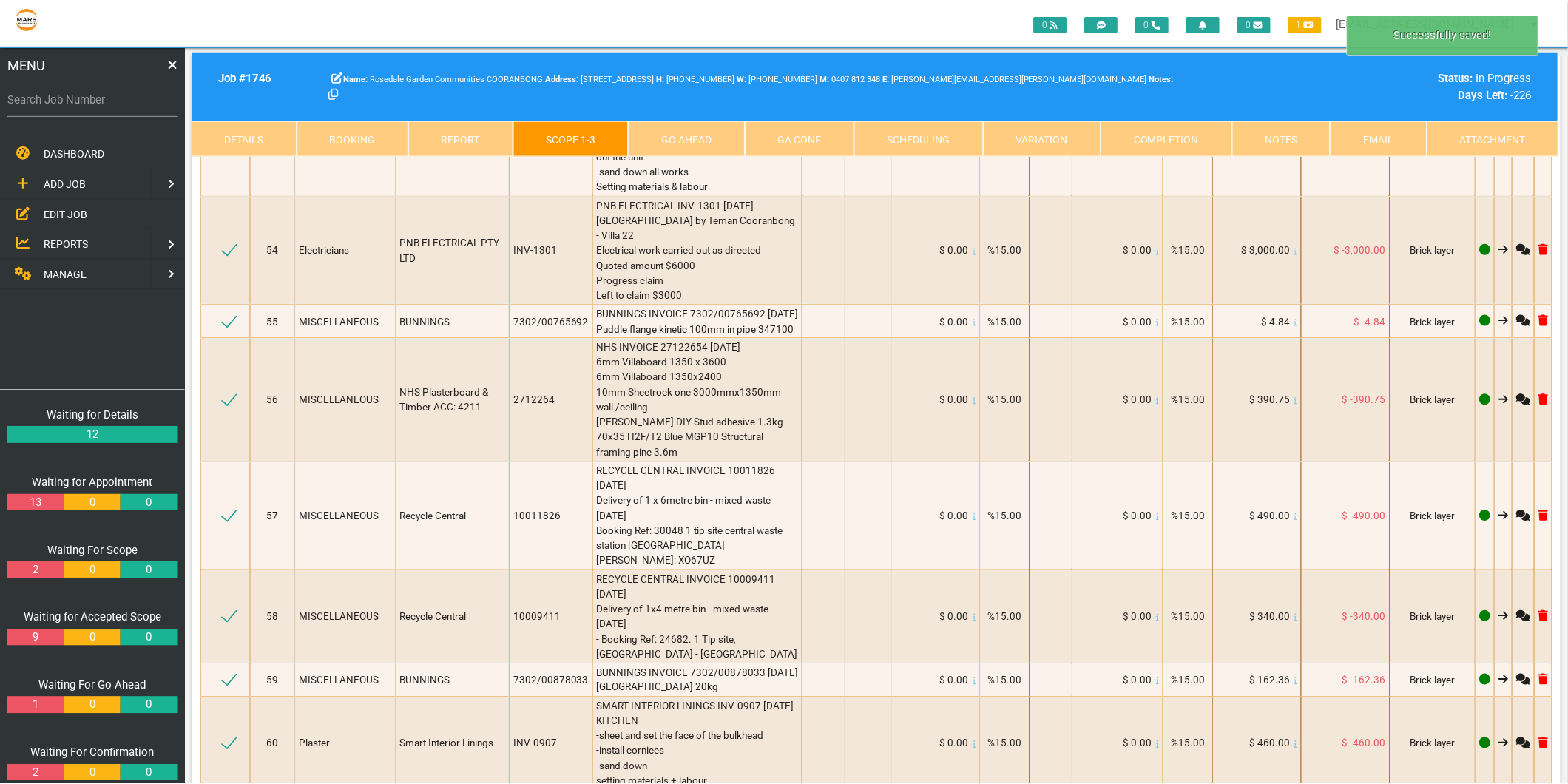
scroll to position [8013, 0]
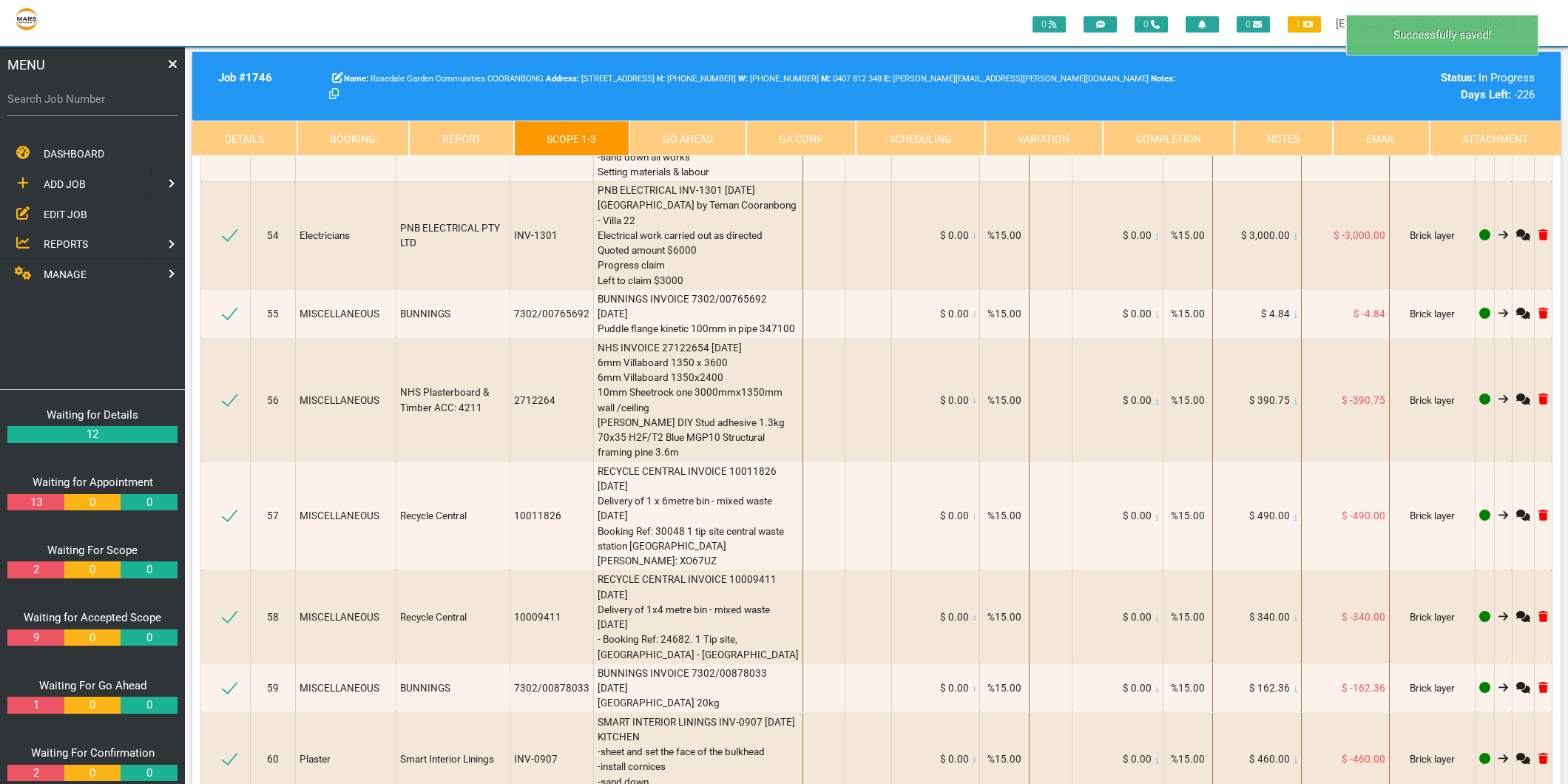
select select "8"
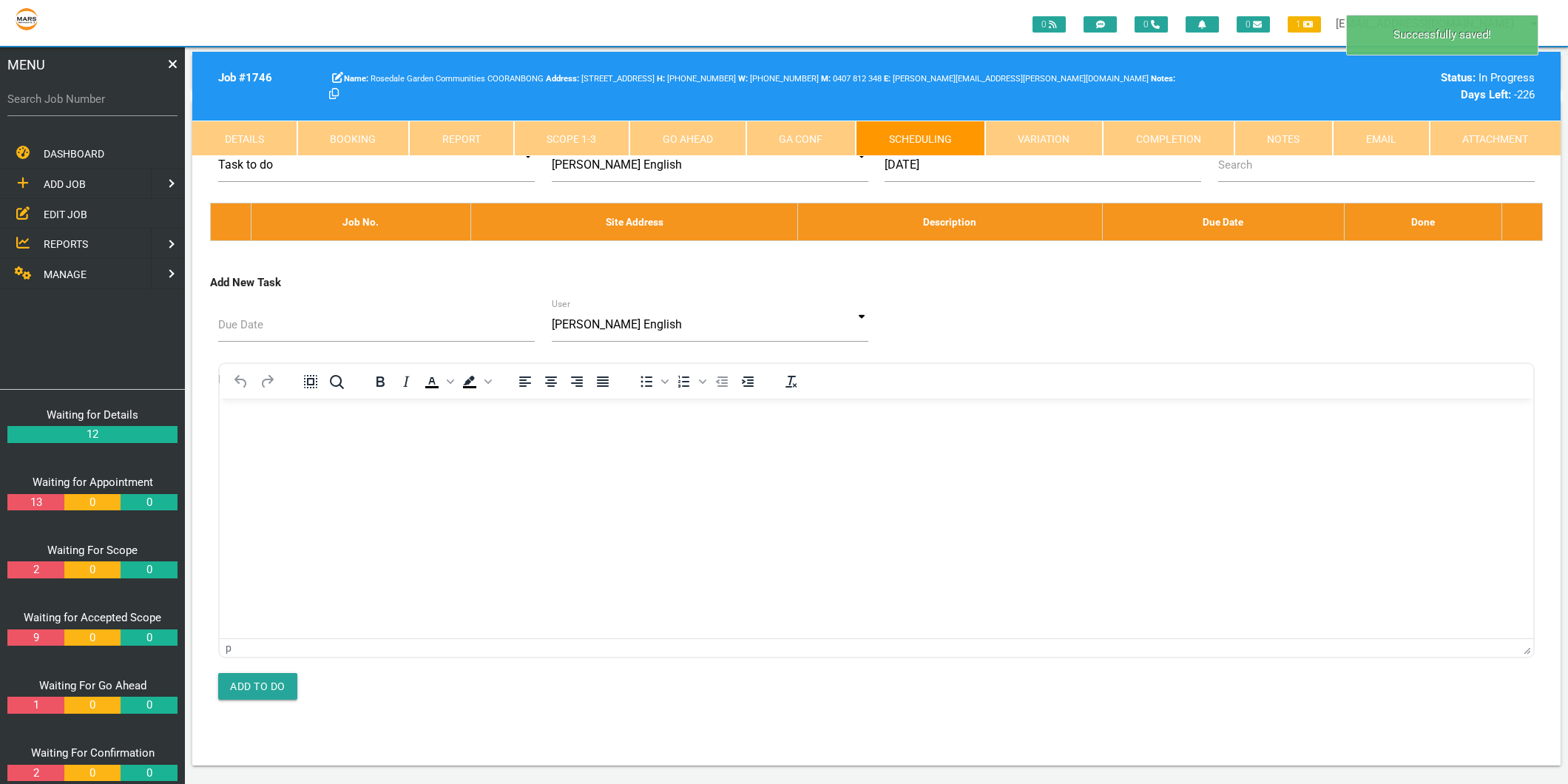
scroll to position [0, 0]
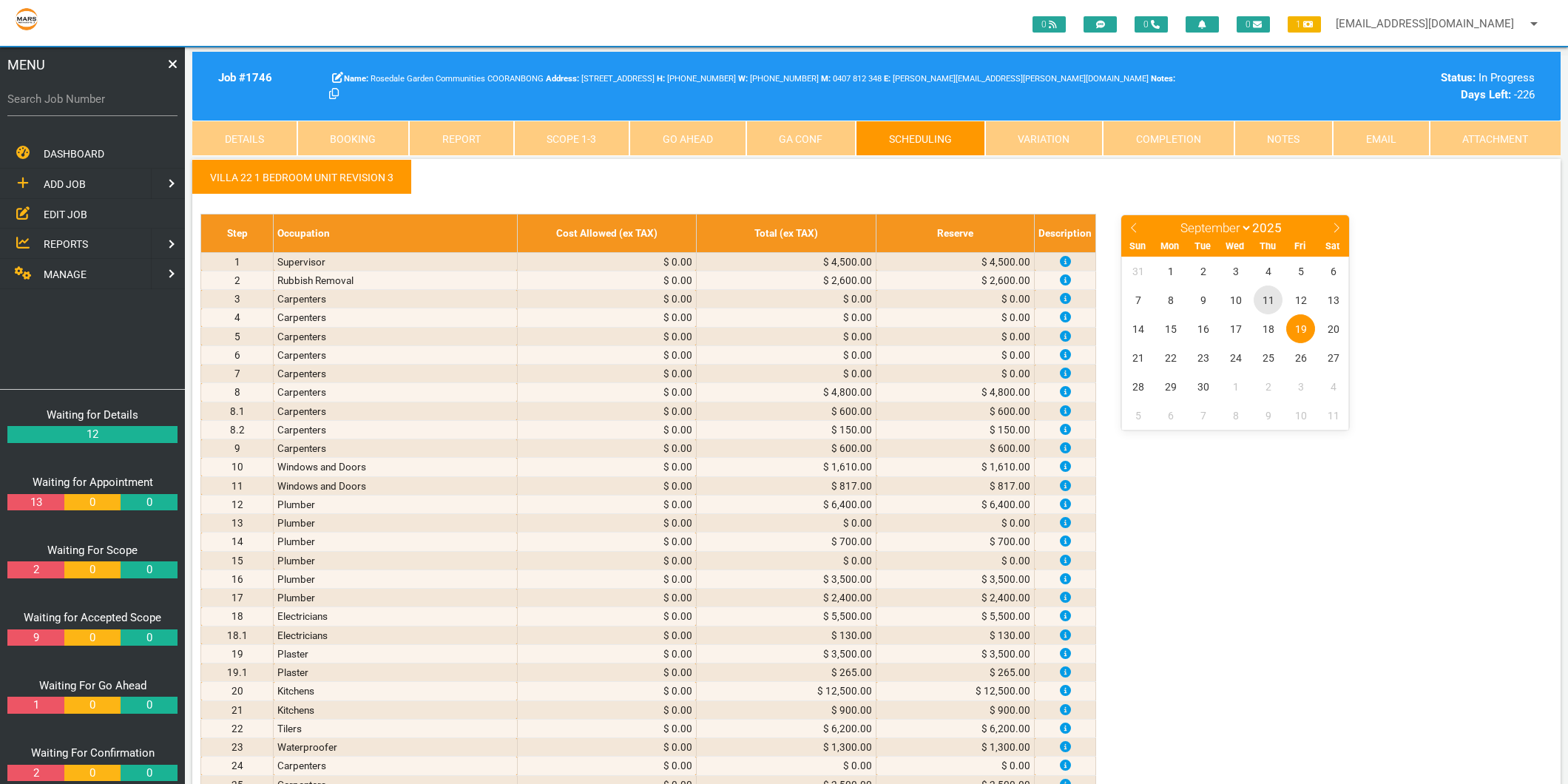
click at [1264, 304] on span "11" at bounding box center [1267, 300] width 29 height 29
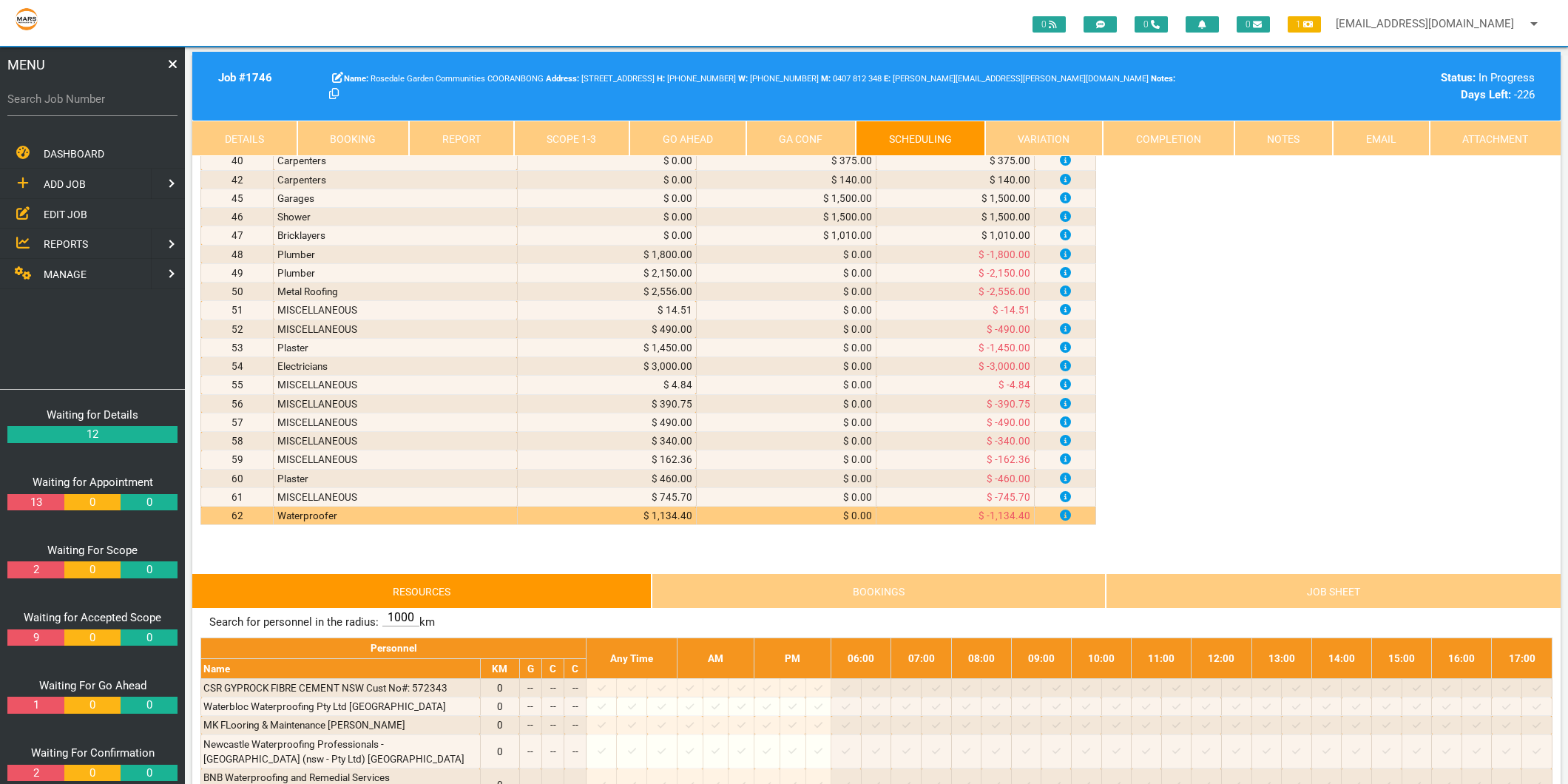
scroll to position [1068, 0]
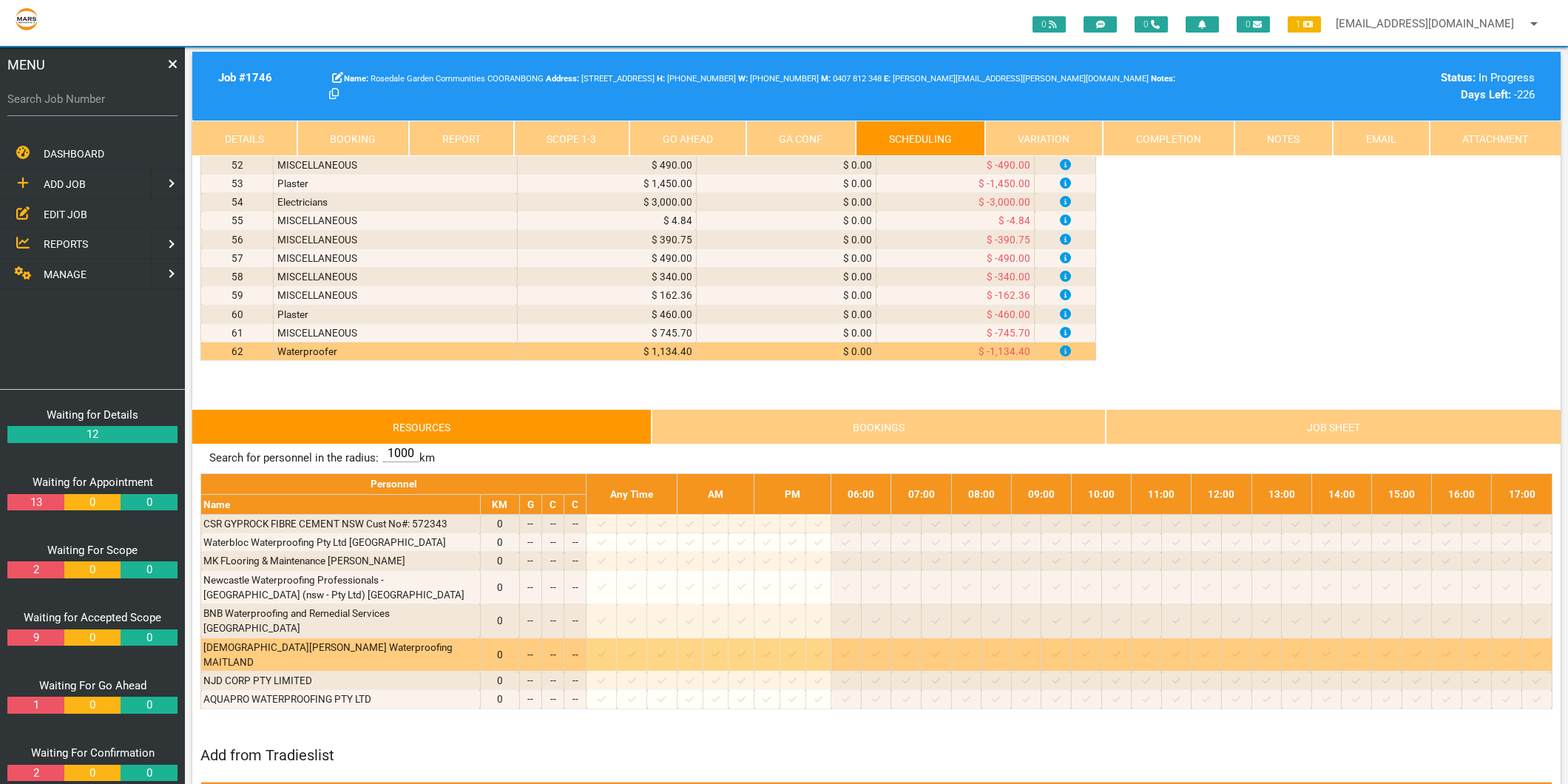
click at [606, 650] on icon at bounding box center [601, 654] width 8 height 10
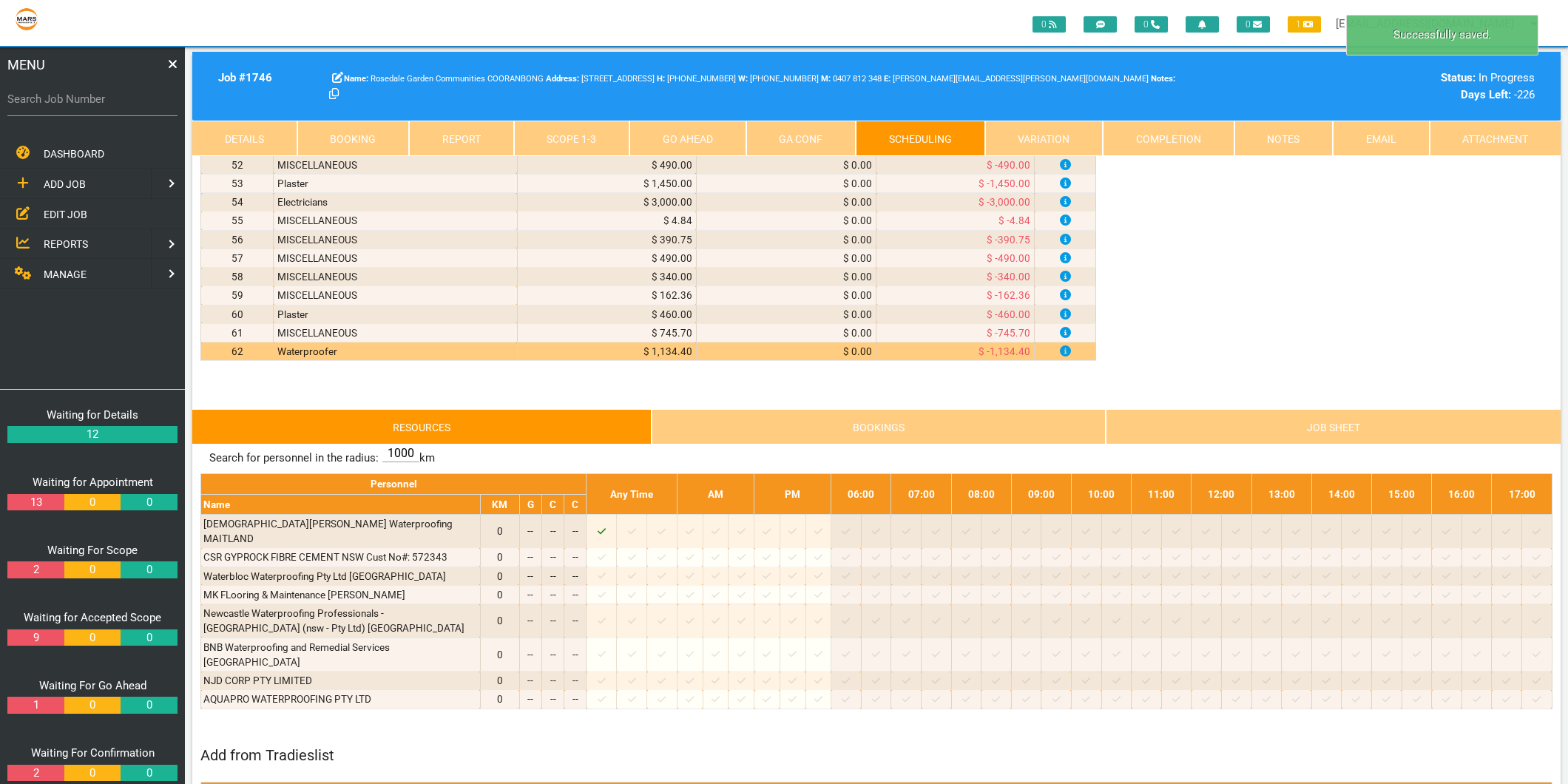
click at [594, 136] on link "Scope 1 - 3" at bounding box center [571, 138] width 116 height 36
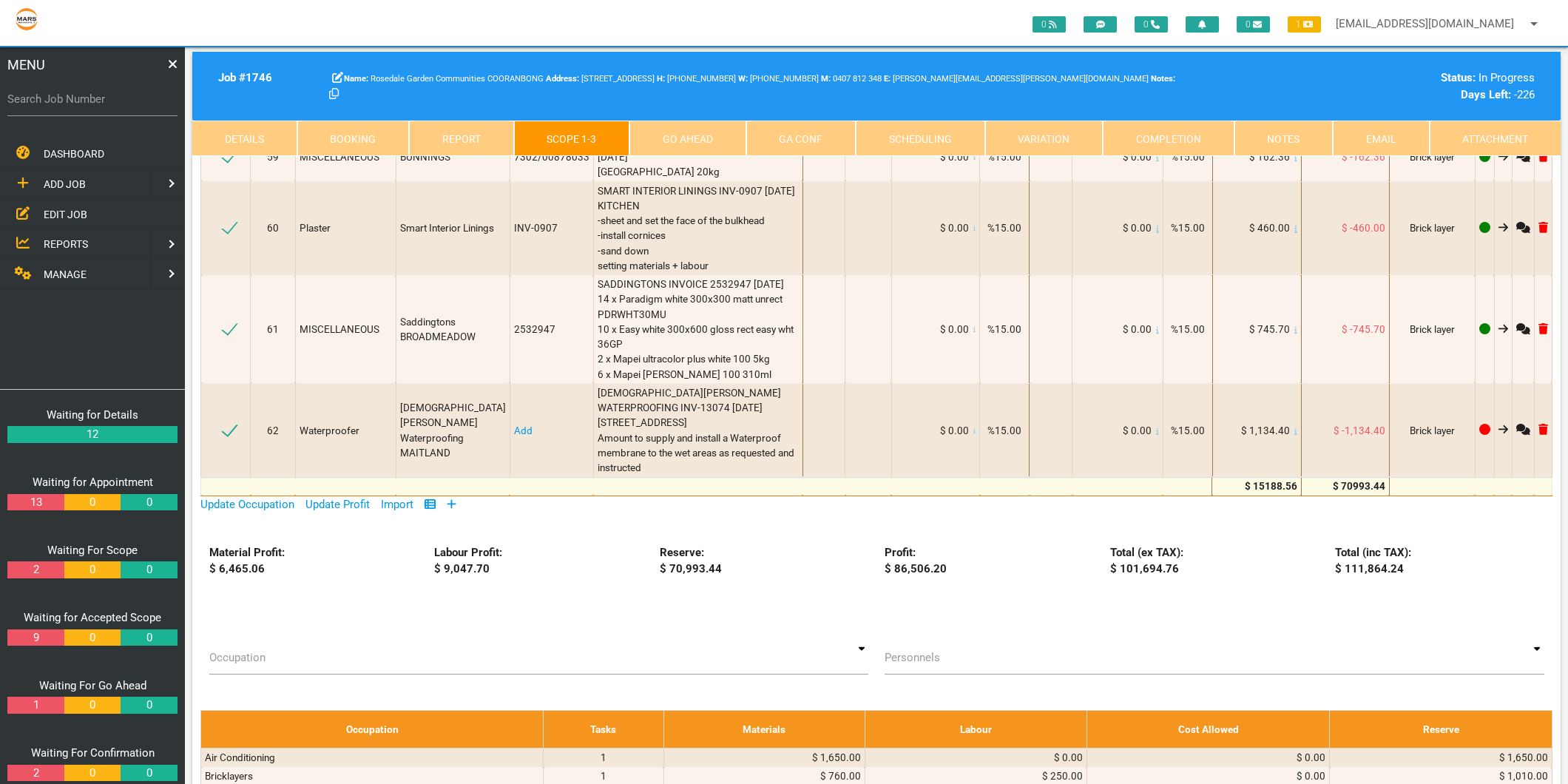
scroll to position [8216, 0]
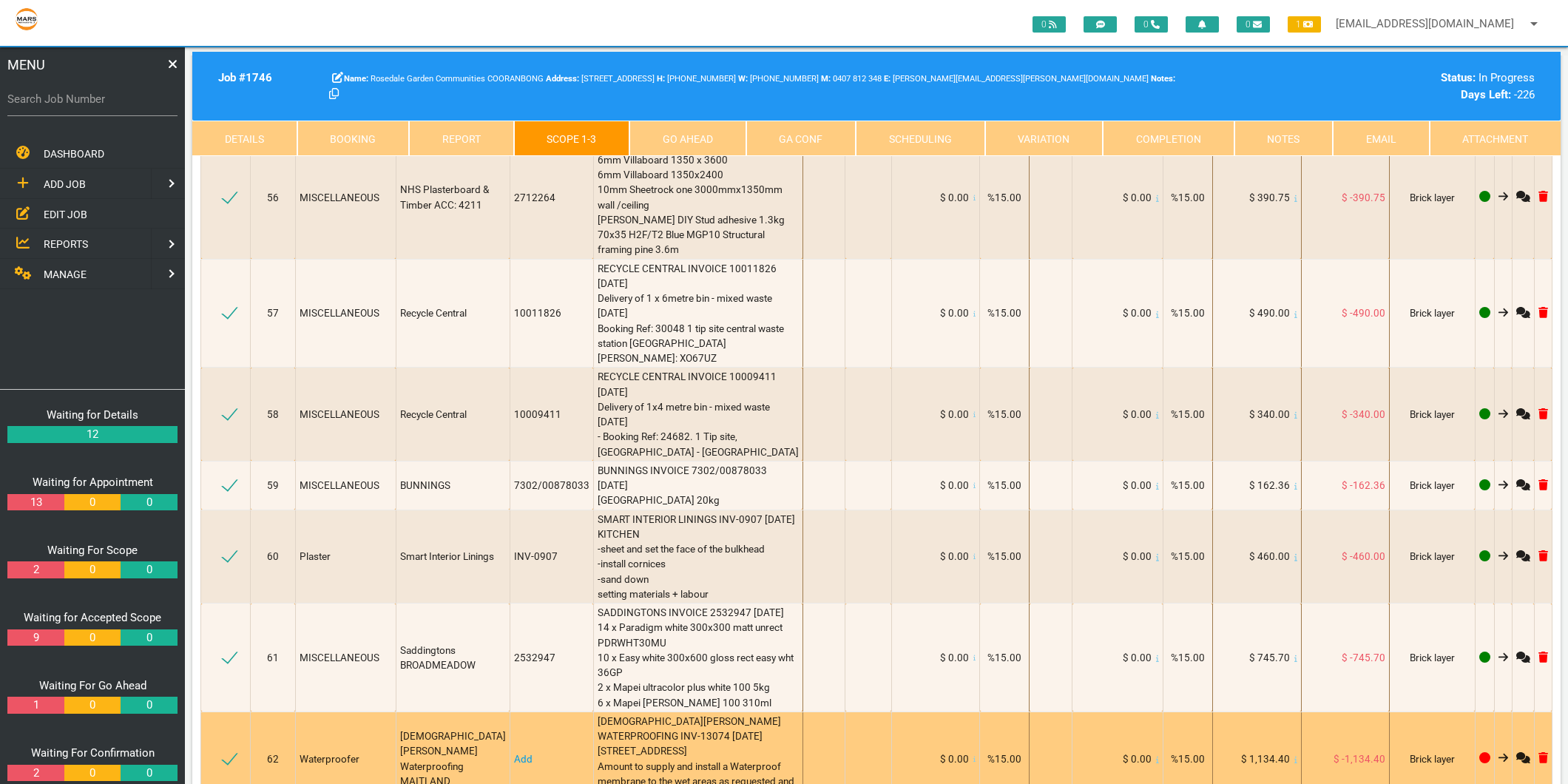
click at [514, 752] on link "Add" at bounding box center [523, 758] width 19 height 12
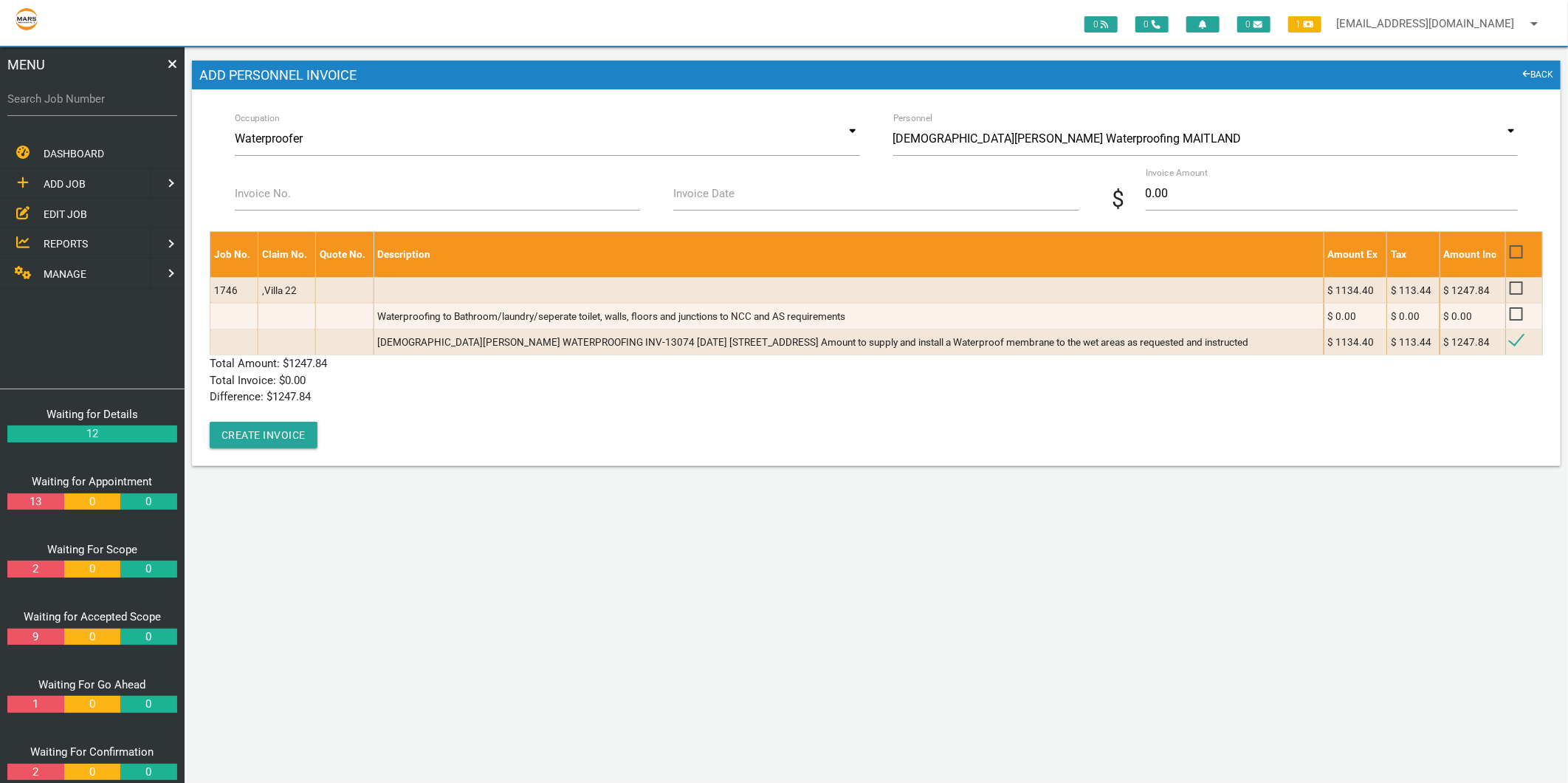
click at [248, 189] on label "Invoice No." at bounding box center [262, 194] width 56 height 17
click at [248, 189] on input "Invoice No." at bounding box center [437, 194] width 406 height 34
click at [250, 195] on input "inv-13074" at bounding box center [437, 194] width 406 height 34
type input "INV-13074"
click at [727, 186] on label "Invoice Date" at bounding box center [704, 194] width 61 height 17
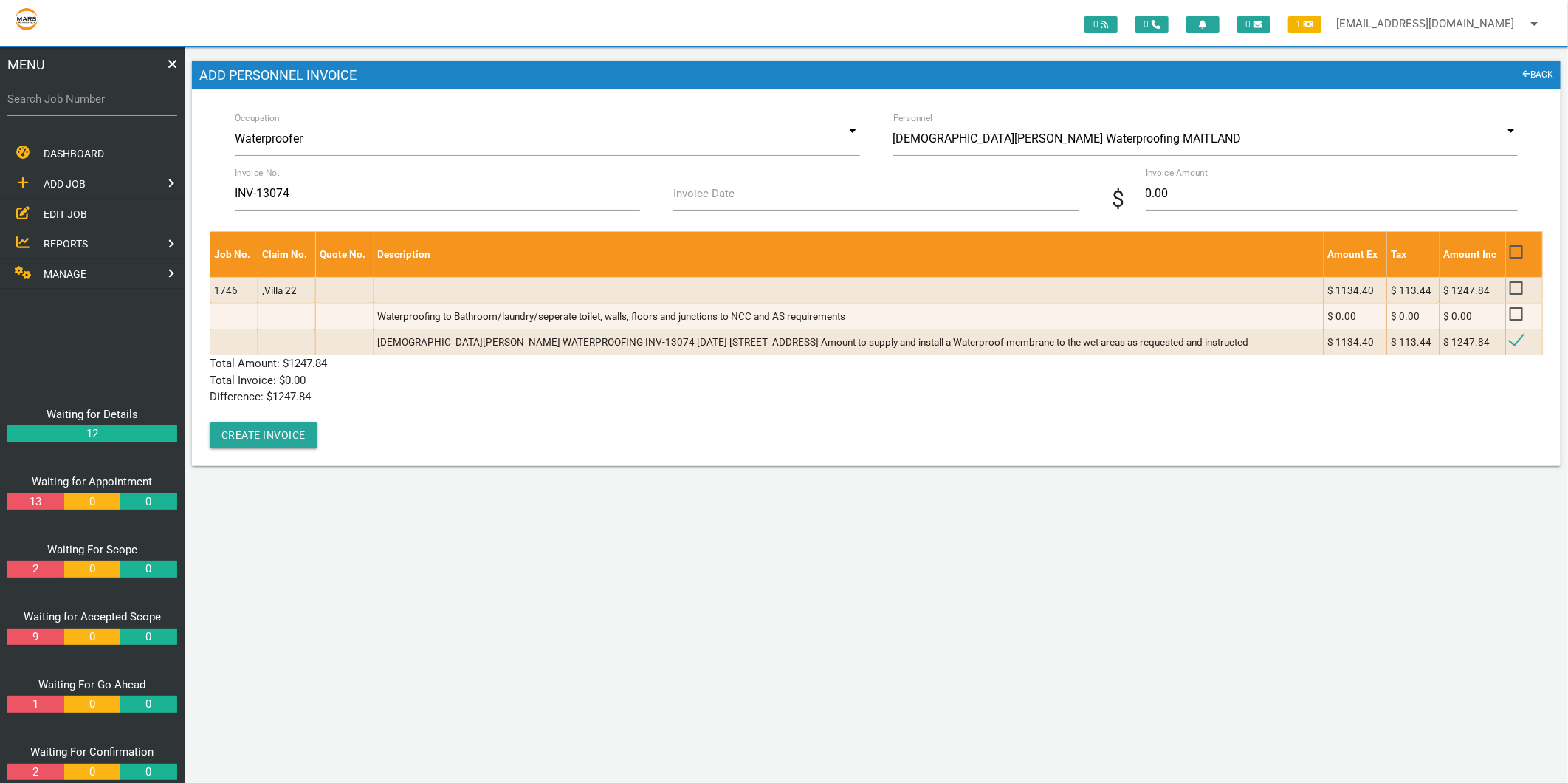
click at [727, 186] on input "Invoice Date" at bounding box center [875, 194] width 406 height 34
click at [724, 196] on input "Invoice Date" at bounding box center [875, 194] width 406 height 34
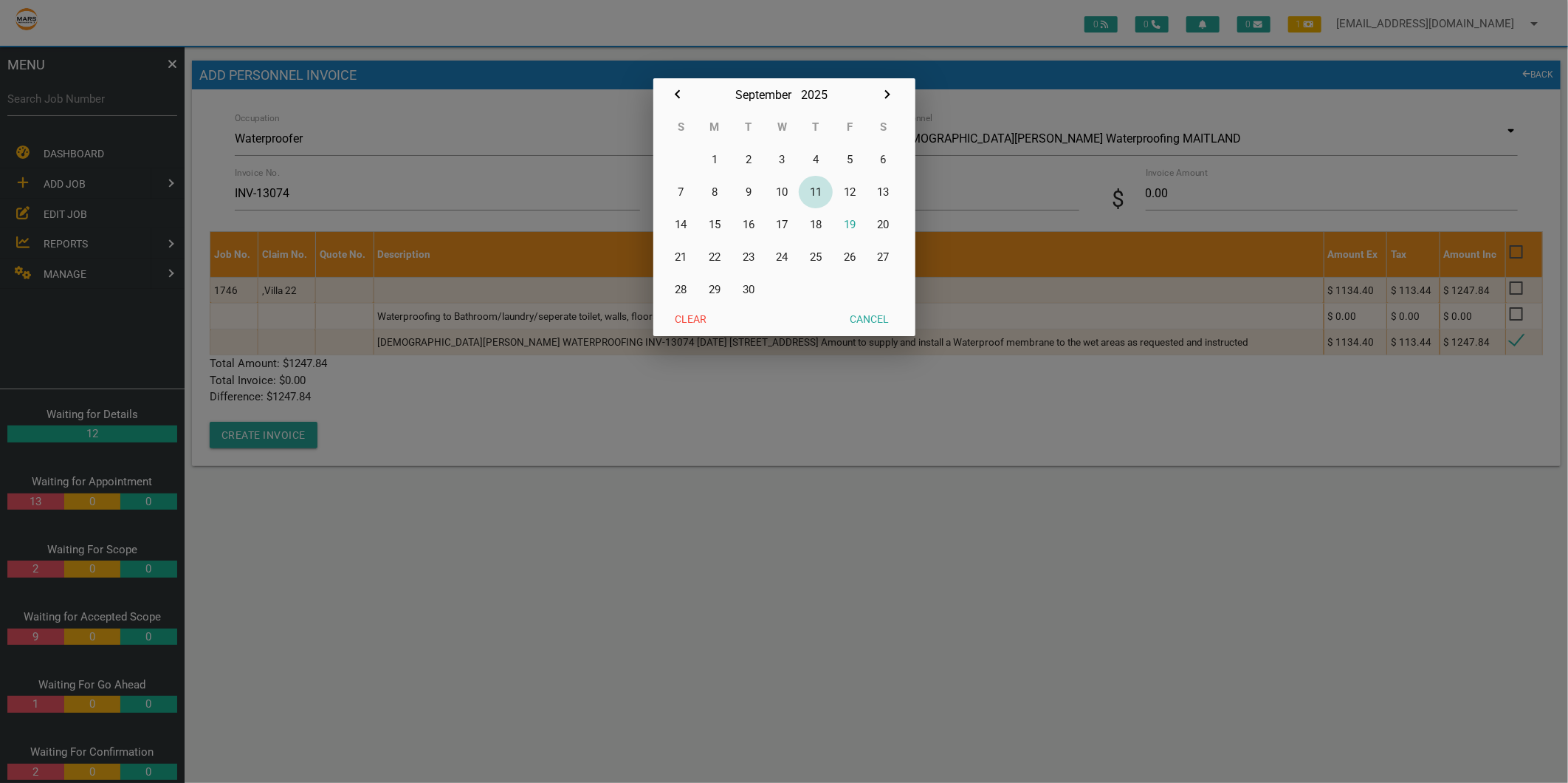
click at [815, 192] on button "11" at bounding box center [815, 192] width 34 height 33
type input "[DATE]"
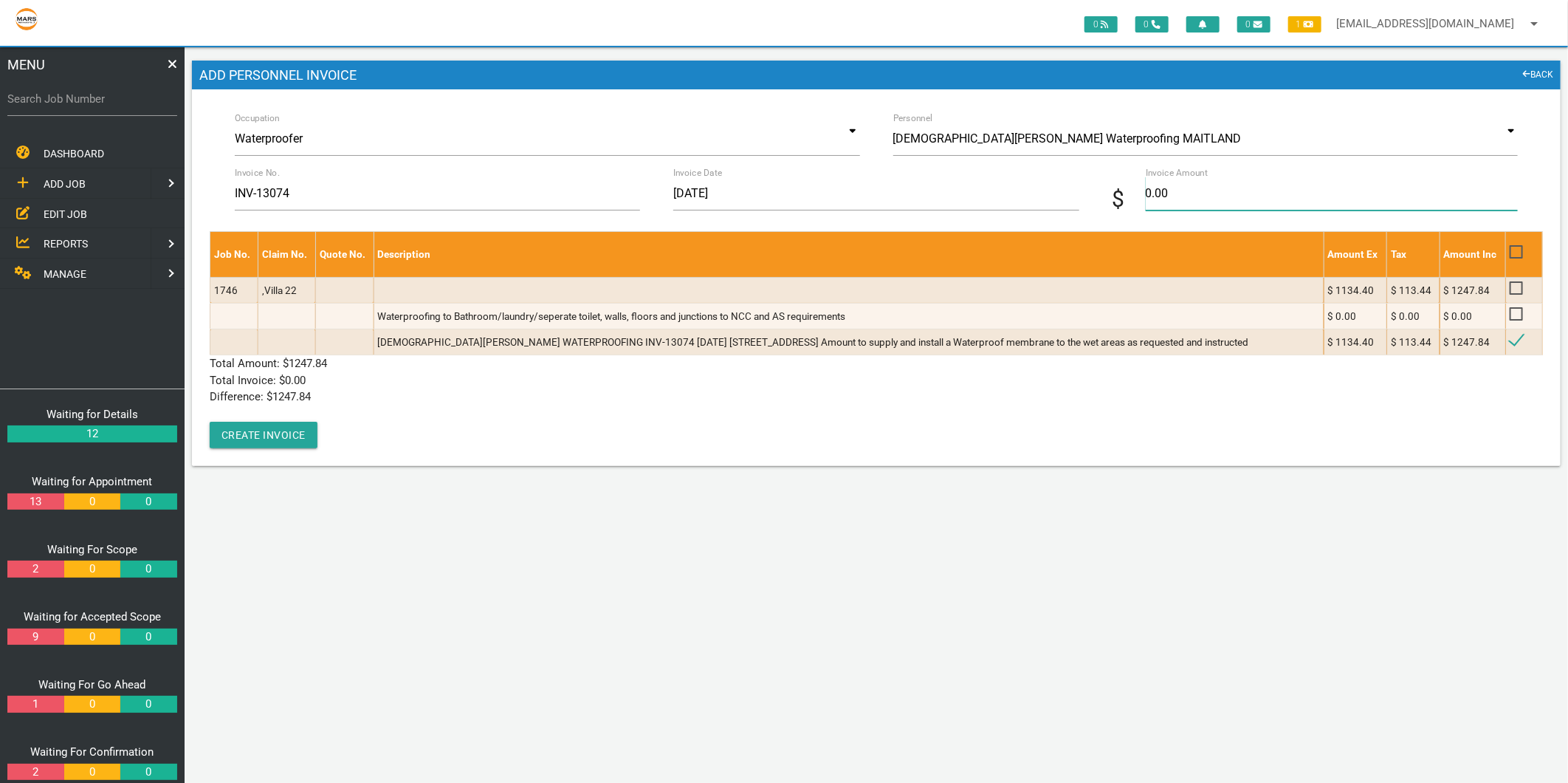
click at [1223, 205] on input "0.00" at bounding box center [1331, 194] width 372 height 34
type input "1247.84"
drag, startPoint x: 477, startPoint y: 441, endPoint x: 405, endPoint y: 422, distance: 74.5
click at [477, 440] on div "Job No. Claim No. Quote No. Description Amount Ex Tax Amount Inc 1746 ,Villa 22…" at bounding box center [875, 340] width 1333 height 217
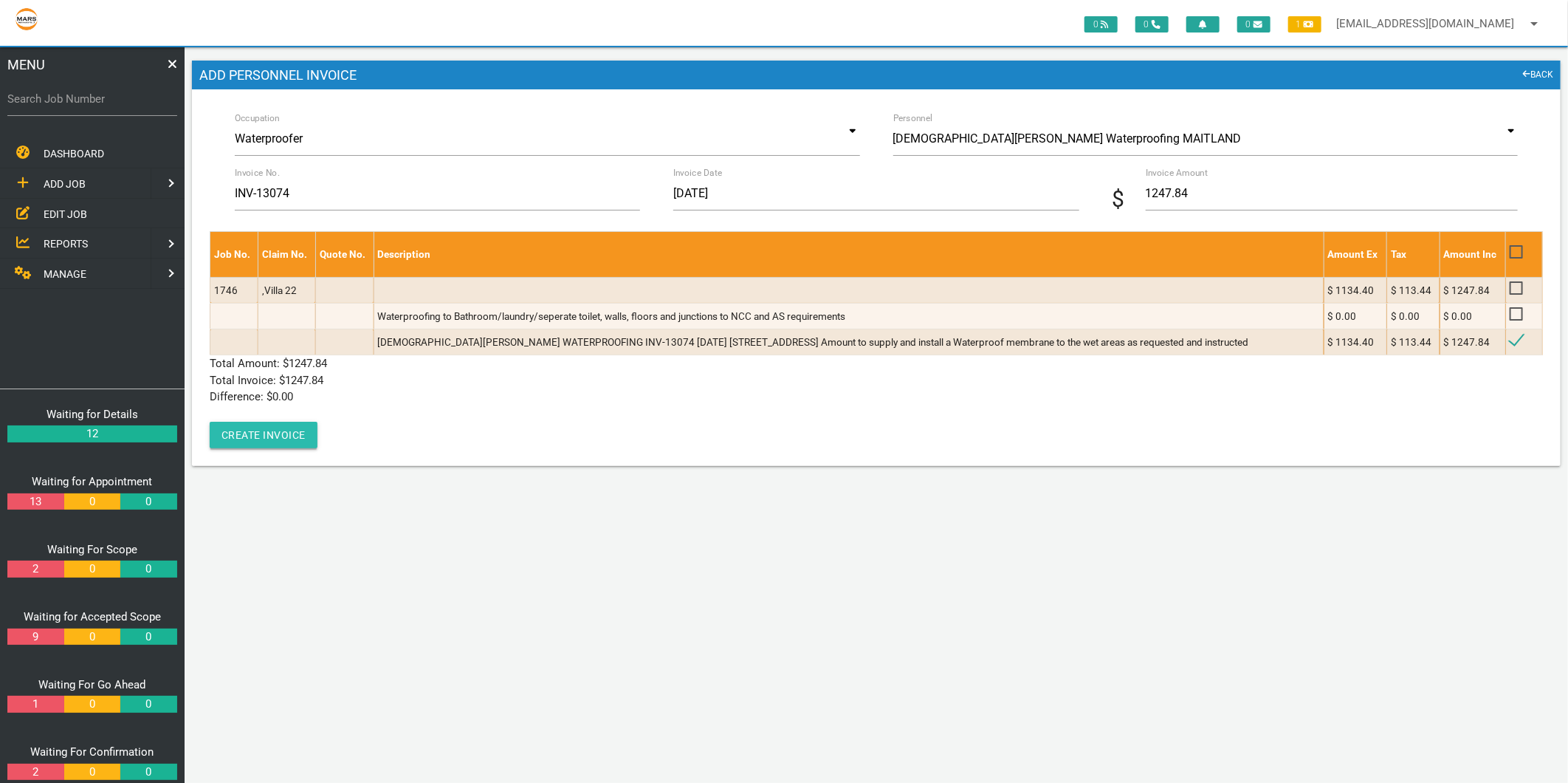
click at [284, 444] on button "Create Invoice" at bounding box center [262, 434] width 108 height 27
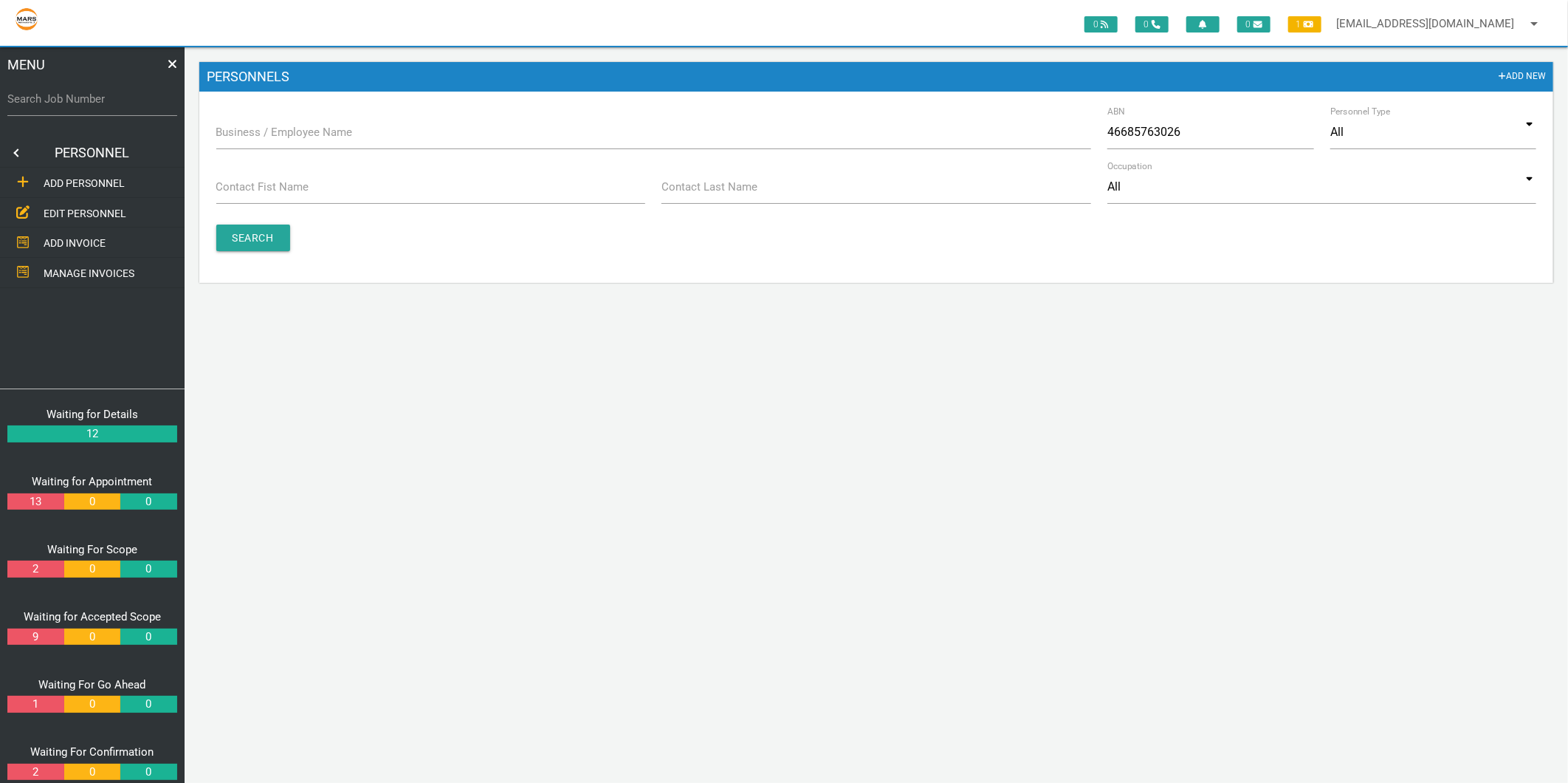
click at [107, 200] on link "EDIT PERSONNEL" at bounding box center [92, 212] width 190 height 31
click at [283, 136] on label "Business / Employee Name" at bounding box center [284, 132] width 136 height 17
click at [283, 136] on input "Business / Employee Name" at bounding box center [653, 132] width 874 height 34
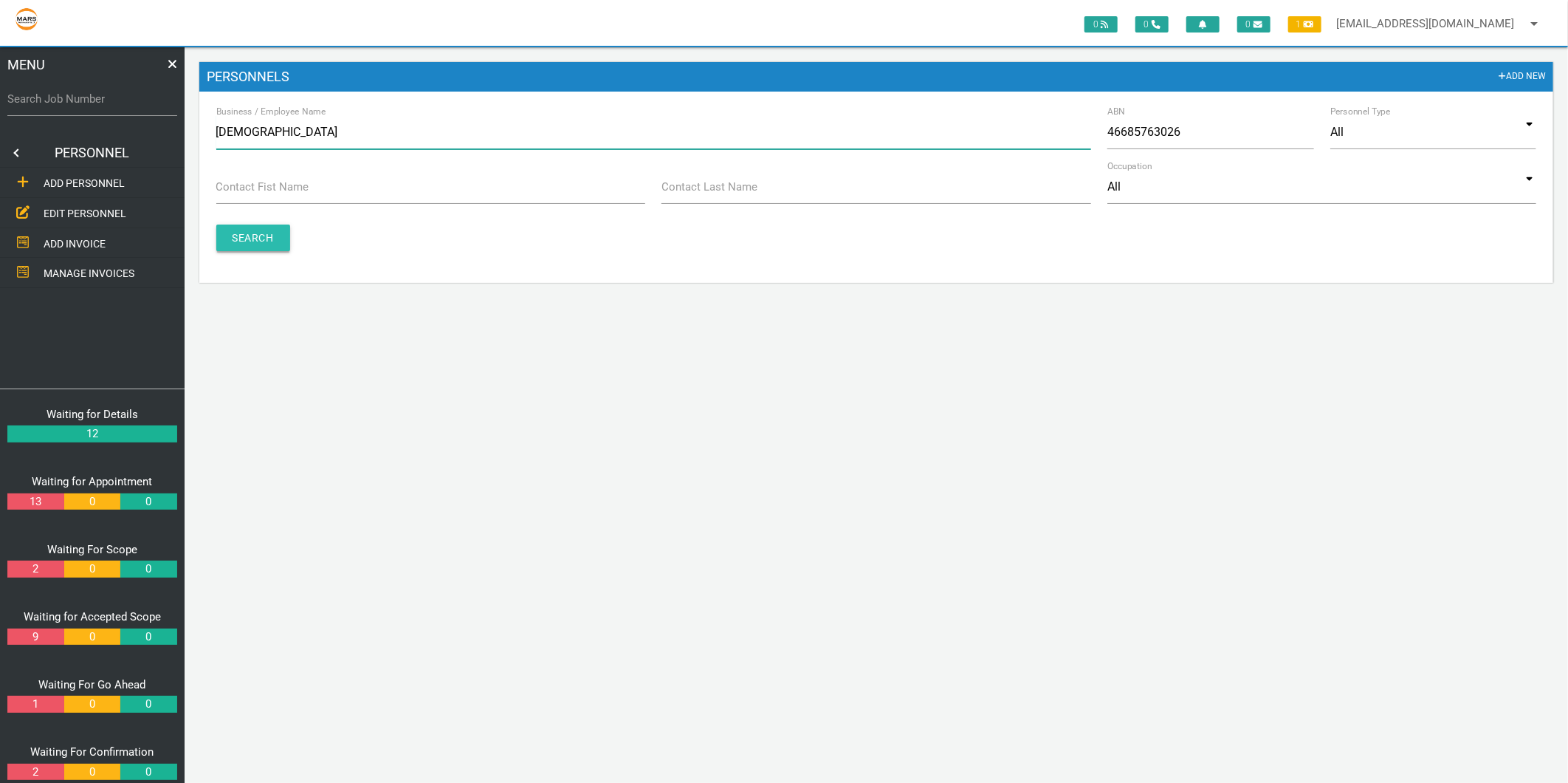
type input "christian"
click at [270, 241] on input "Search" at bounding box center [253, 237] width 74 height 27
click at [288, 136] on input "christian" at bounding box center [653, 132] width 874 height 34
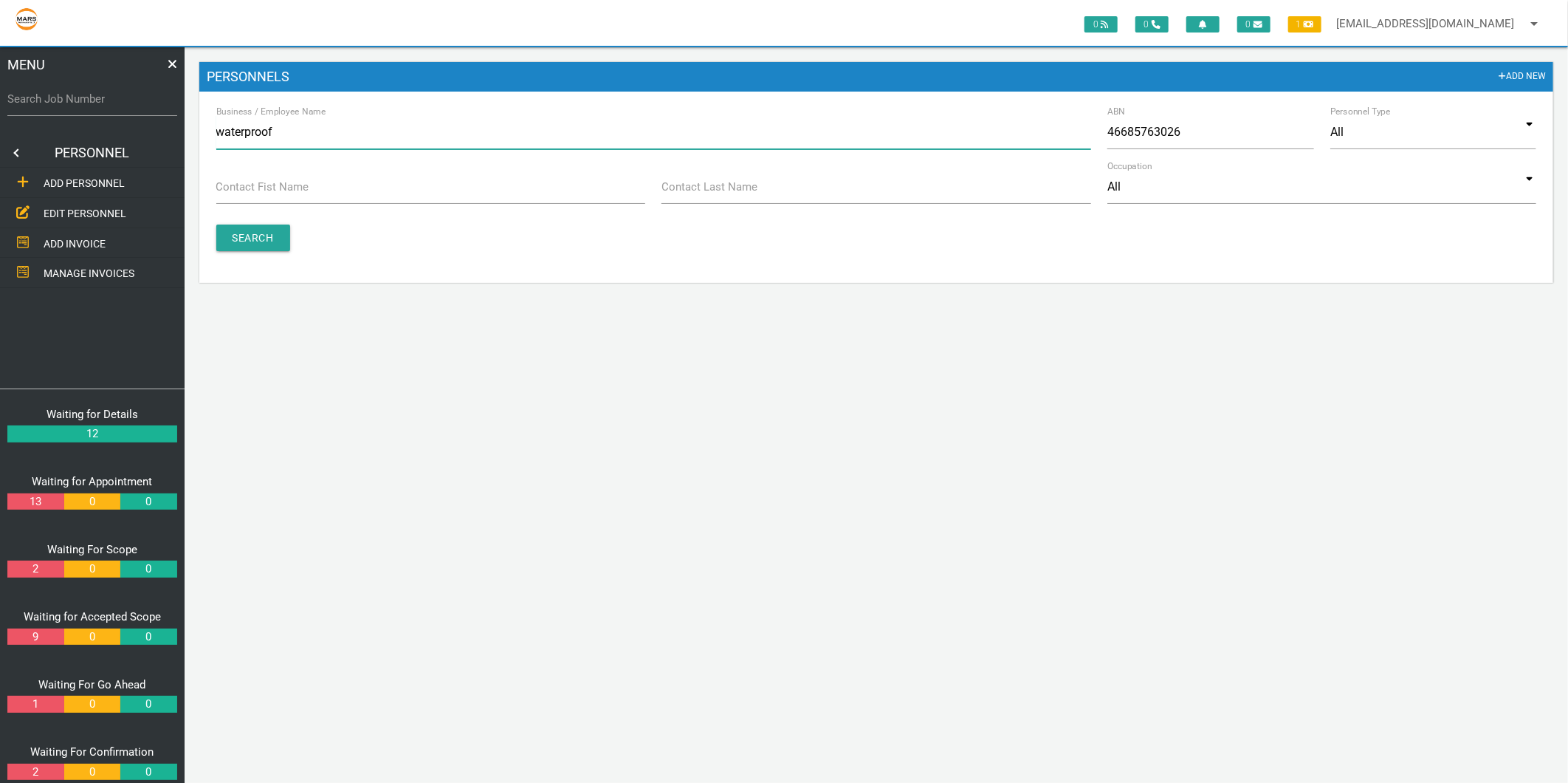
type input "waterproof"
click at [254, 256] on form "Business / Employee Name waterproof ABN 46685763026 Personnel Type All All Busi…" at bounding box center [876, 199] width 1354 height 168
click at [263, 241] on input "Search" at bounding box center [253, 237] width 74 height 27
drag, startPoint x: 304, startPoint y: 125, endPoint x: 200, endPoint y: 129, distance: 104.1
click at [200, 129] on form "Business / Employee Name waterproof ABN 46685763026 Personnel Type All All Busi…" at bounding box center [876, 199] width 1354 height 168
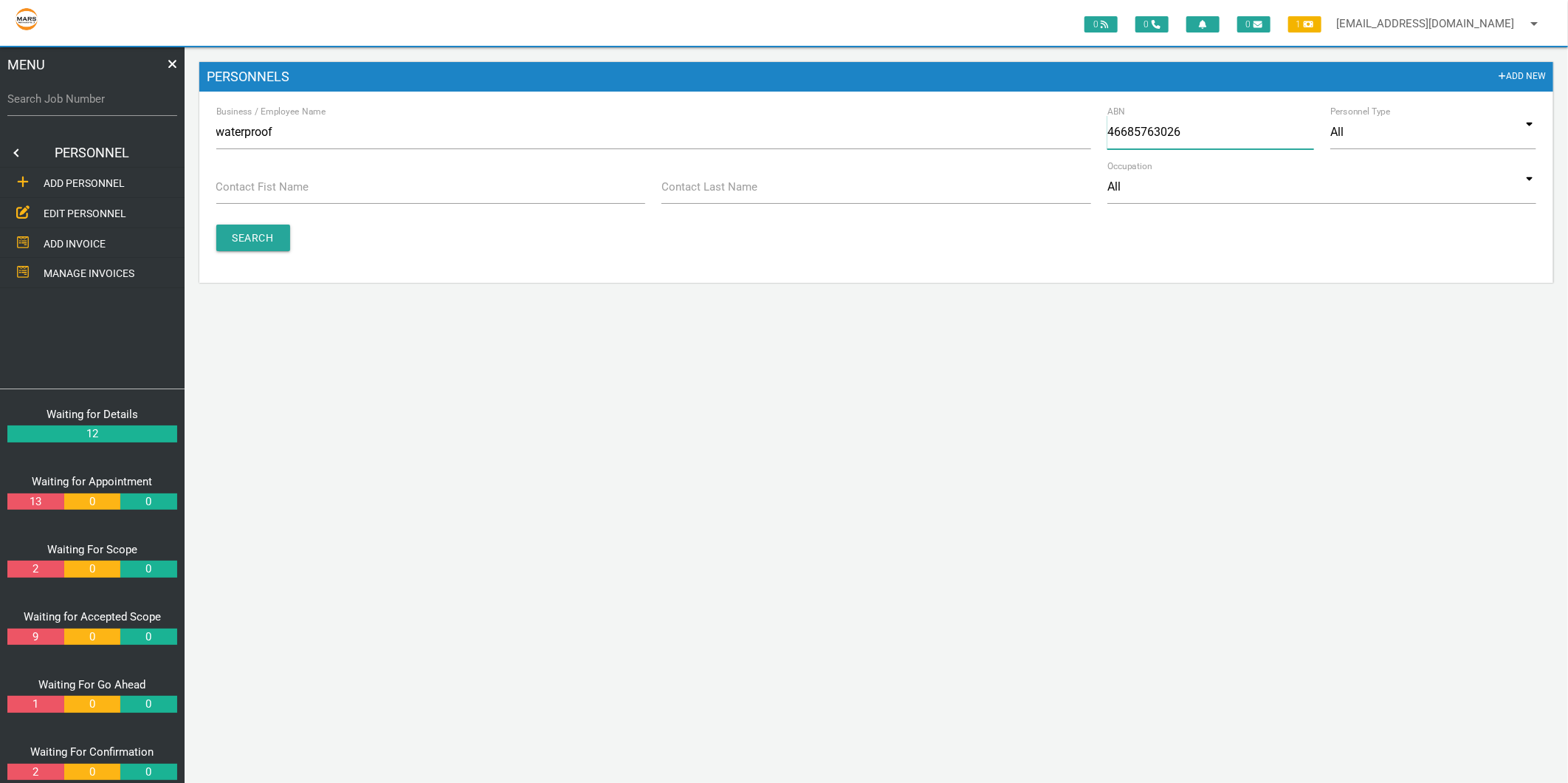
click at [1158, 117] on input "46685763026" at bounding box center [1210, 132] width 206 height 34
click at [1157, 118] on input "46685763026" at bounding box center [1210, 132] width 206 height 34
click at [242, 240] on input "Search" at bounding box center [253, 237] width 74 height 27
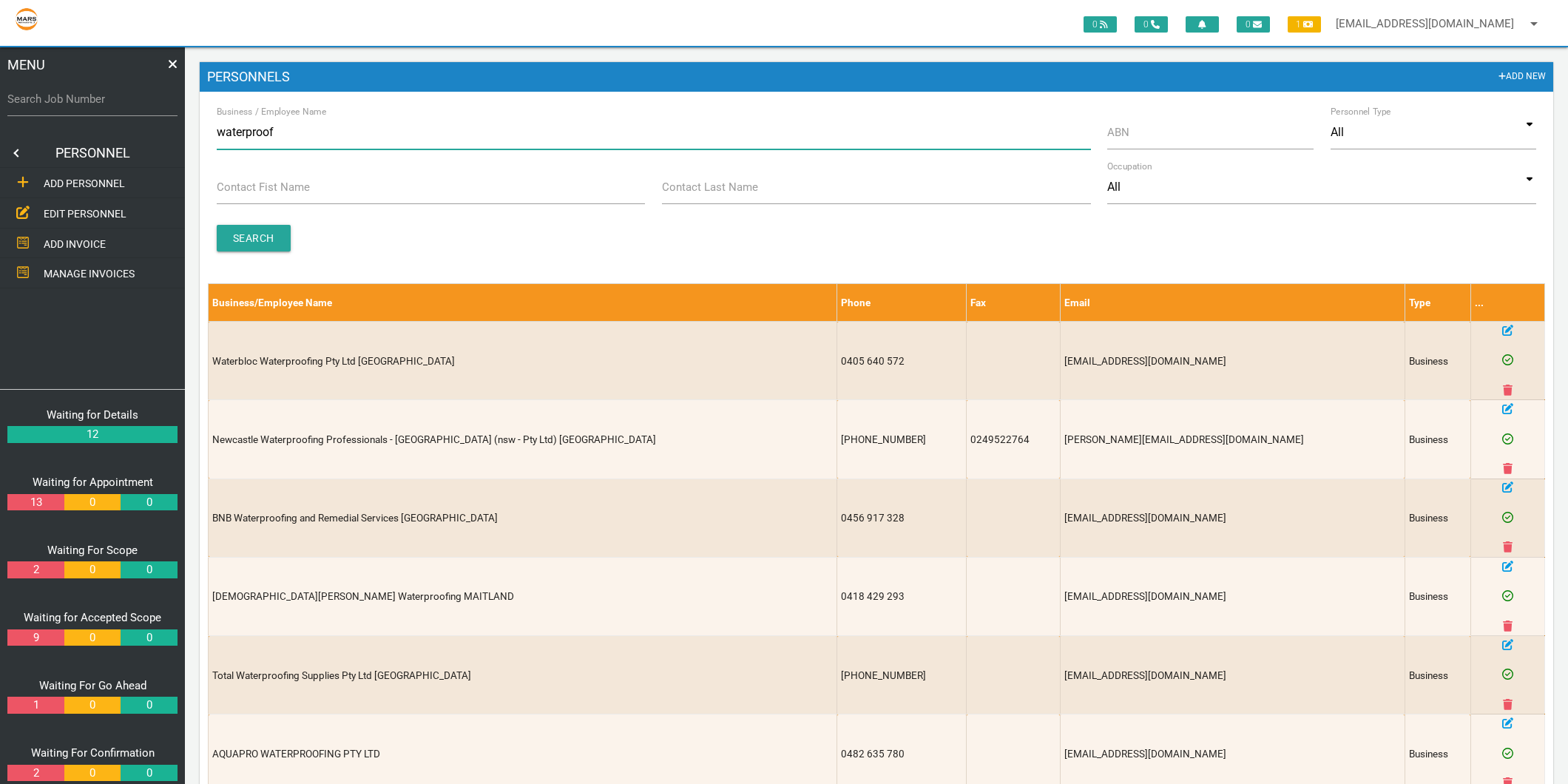
click at [276, 135] on input "waterproof" at bounding box center [653, 132] width 874 height 34
type input "christian"
click at [239, 233] on input "Search" at bounding box center [253, 237] width 74 height 27
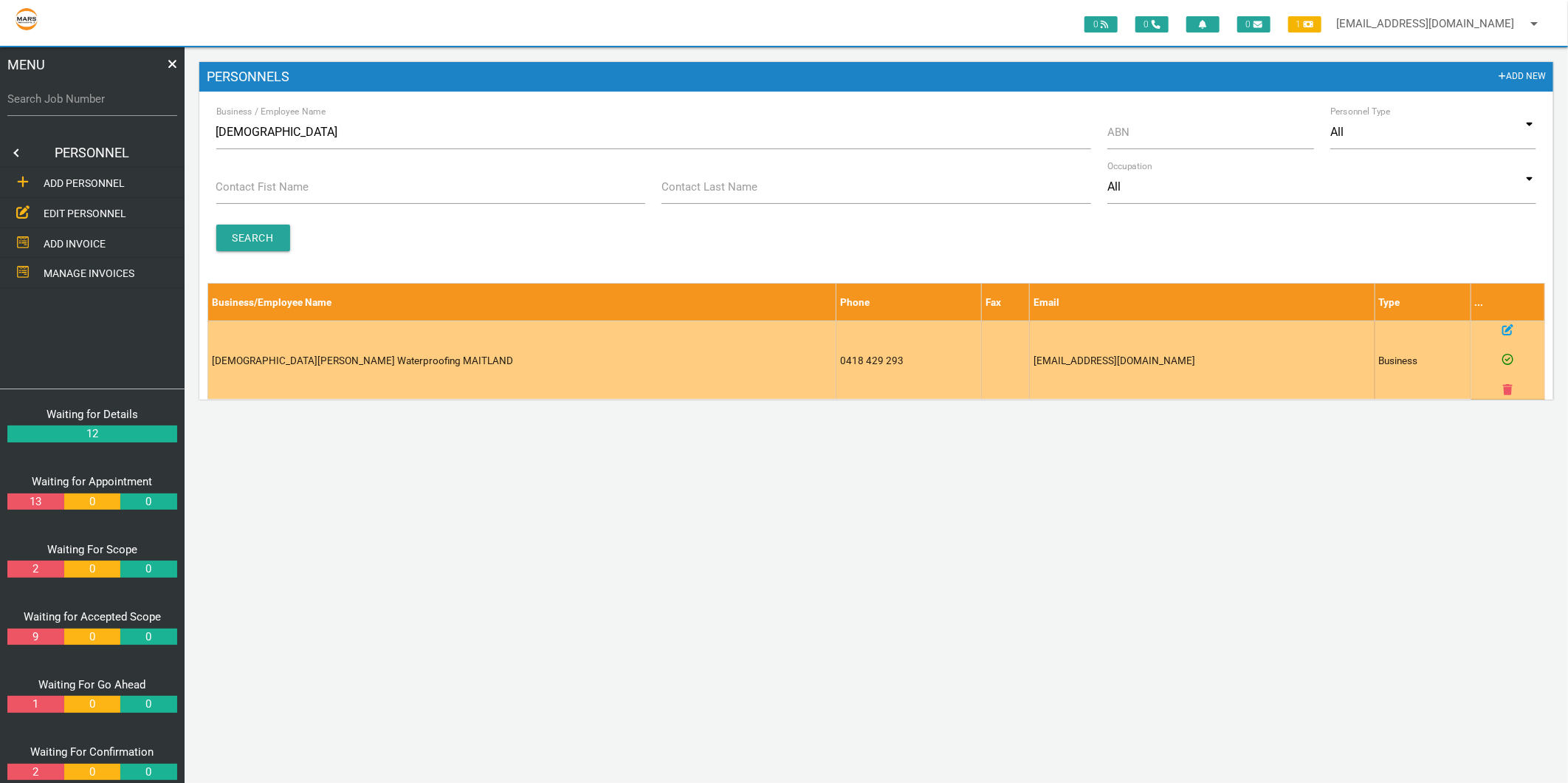
click at [1514, 333] on td at bounding box center [1508, 359] width 73 height 78
click at [1509, 330] on icon at bounding box center [1507, 329] width 11 height 11
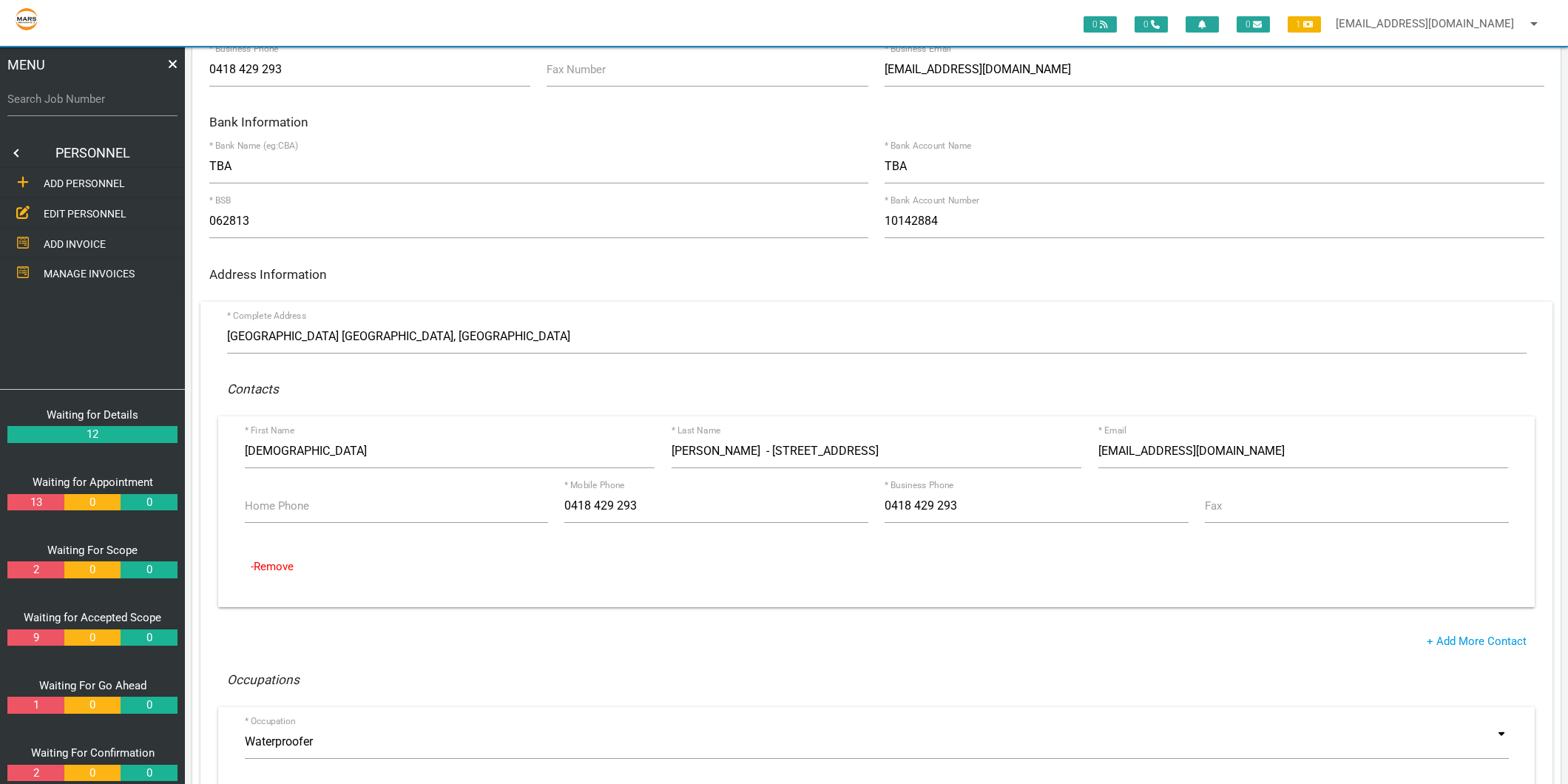
scroll to position [246, 0]
